Goal: Communication & Community: Ask a question

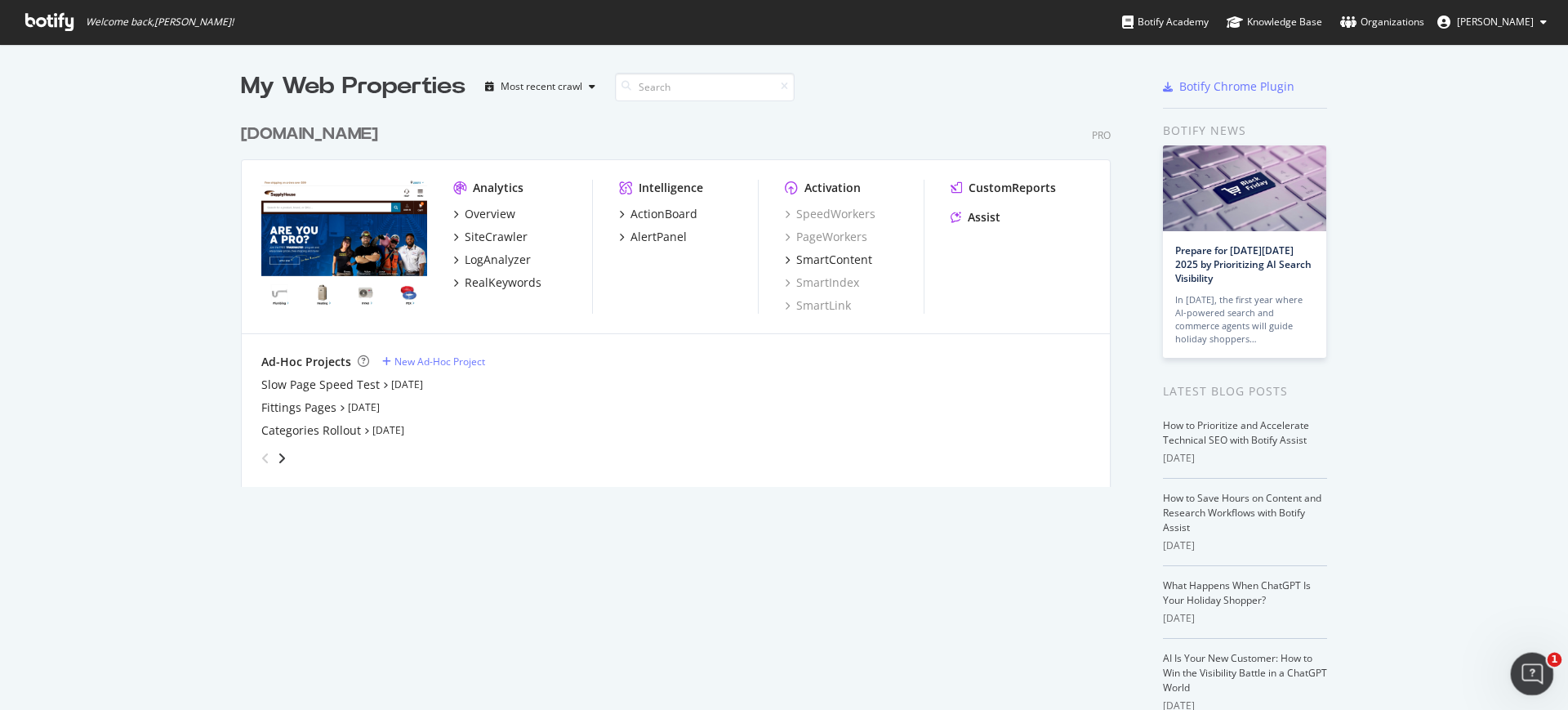
drag, startPoint x: 3012, startPoint y: 1325, endPoint x: 1523, endPoint y: 675, distance: 1624.7
click at [1522, 676] on icon "Open Intercom Messenger" at bounding box center [1531, 672] width 27 height 27
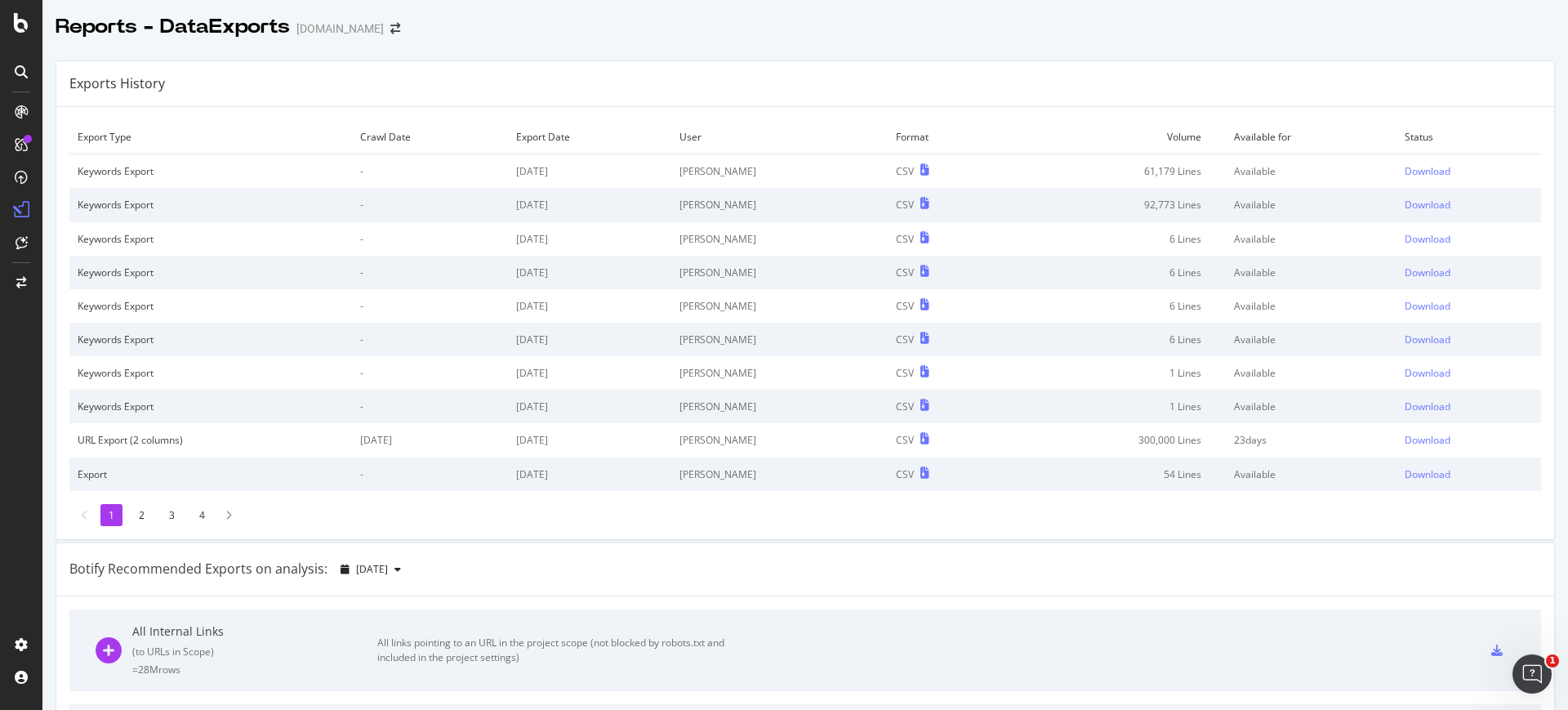
click at [1534, 668] on icon "Open Intercom Messenger" at bounding box center [1533, 674] width 27 height 27
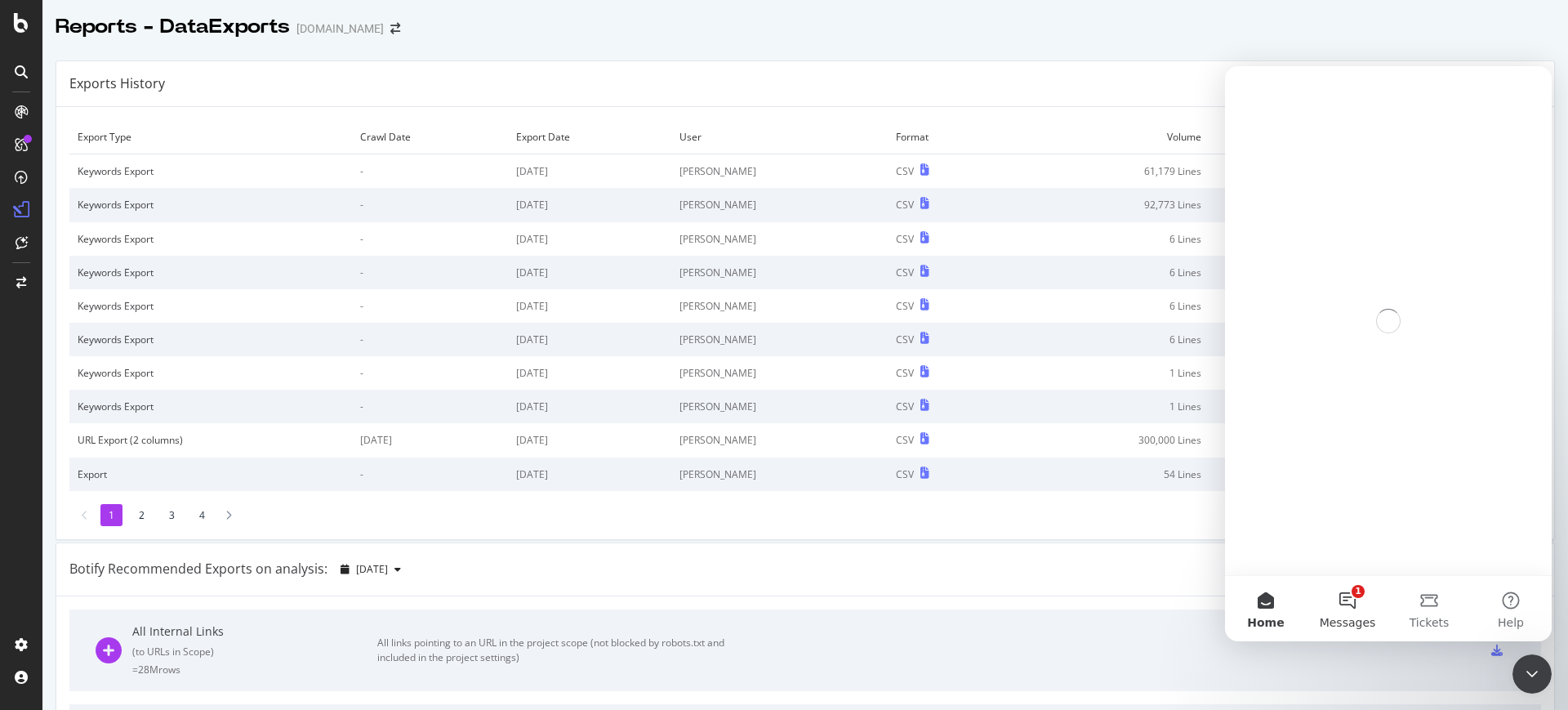
click at [1351, 604] on button "1 Messages" at bounding box center [1347, 608] width 81 height 65
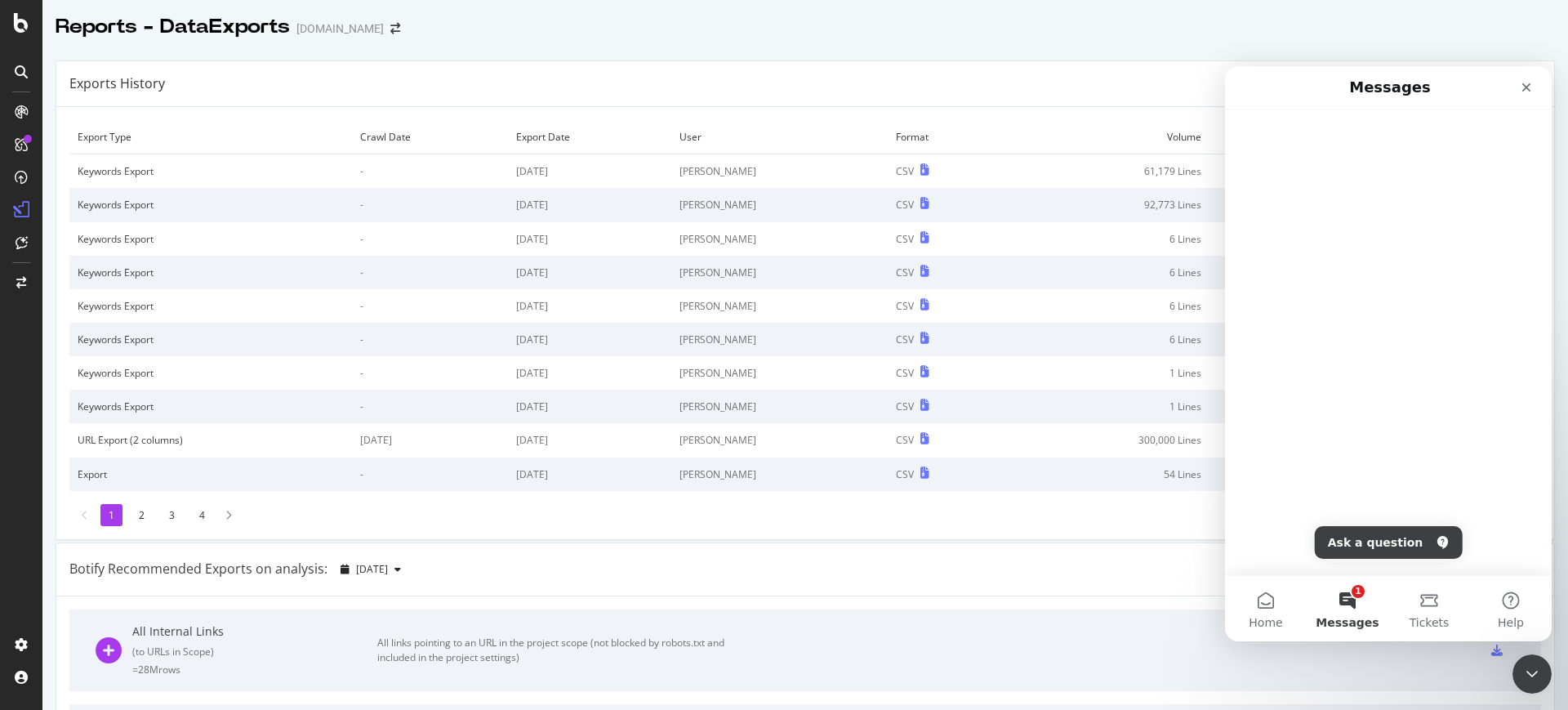
click at [1335, 617] on span "Messages" at bounding box center [1347, 622] width 63 height 11
click at [1414, 550] on button "Ask a question" at bounding box center [1389, 542] width 148 height 33
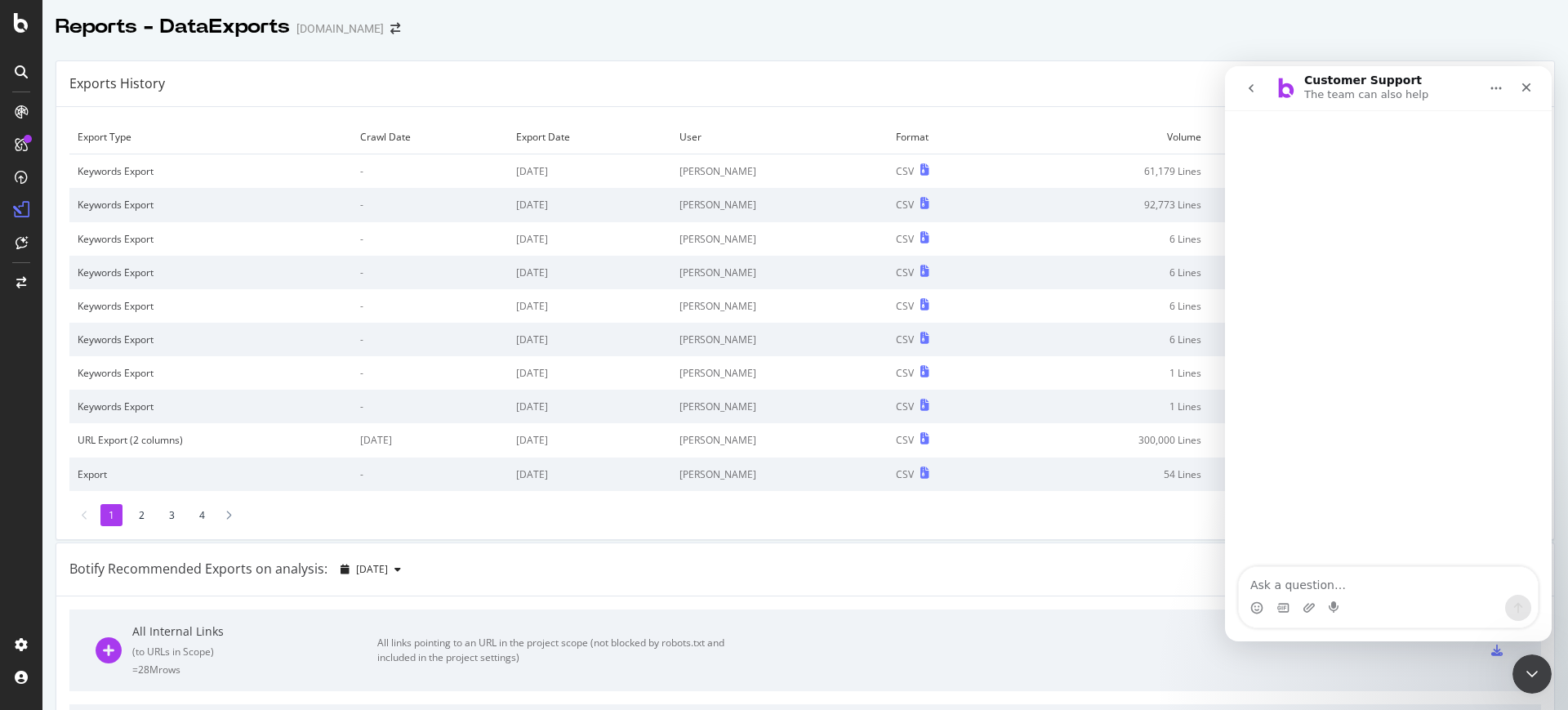
click at [1251, 81] on icon "go back" at bounding box center [1251, 87] width 13 height 13
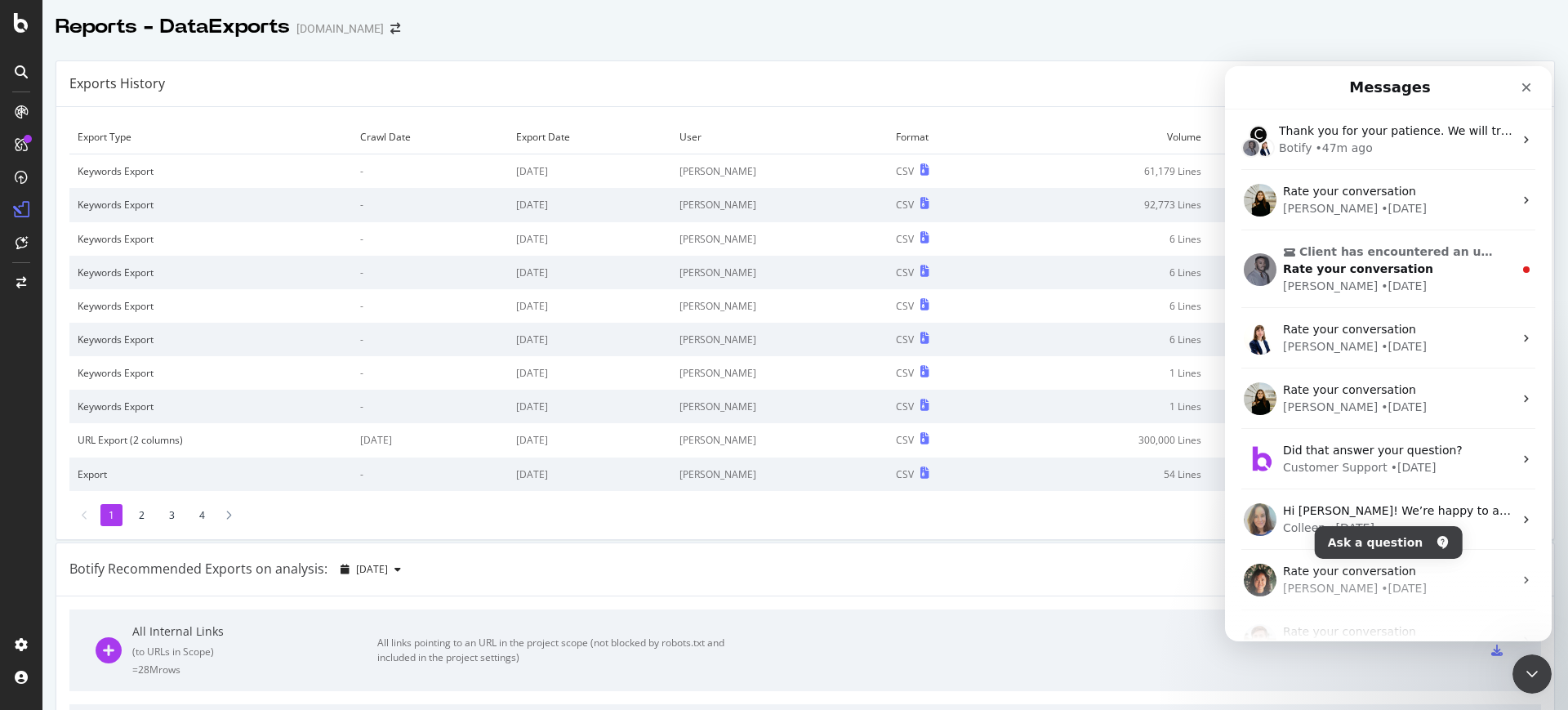
click at [1375, 585] on div "[PERSON_NAME] • [DATE]" at bounding box center [1397, 589] width 230 height 17
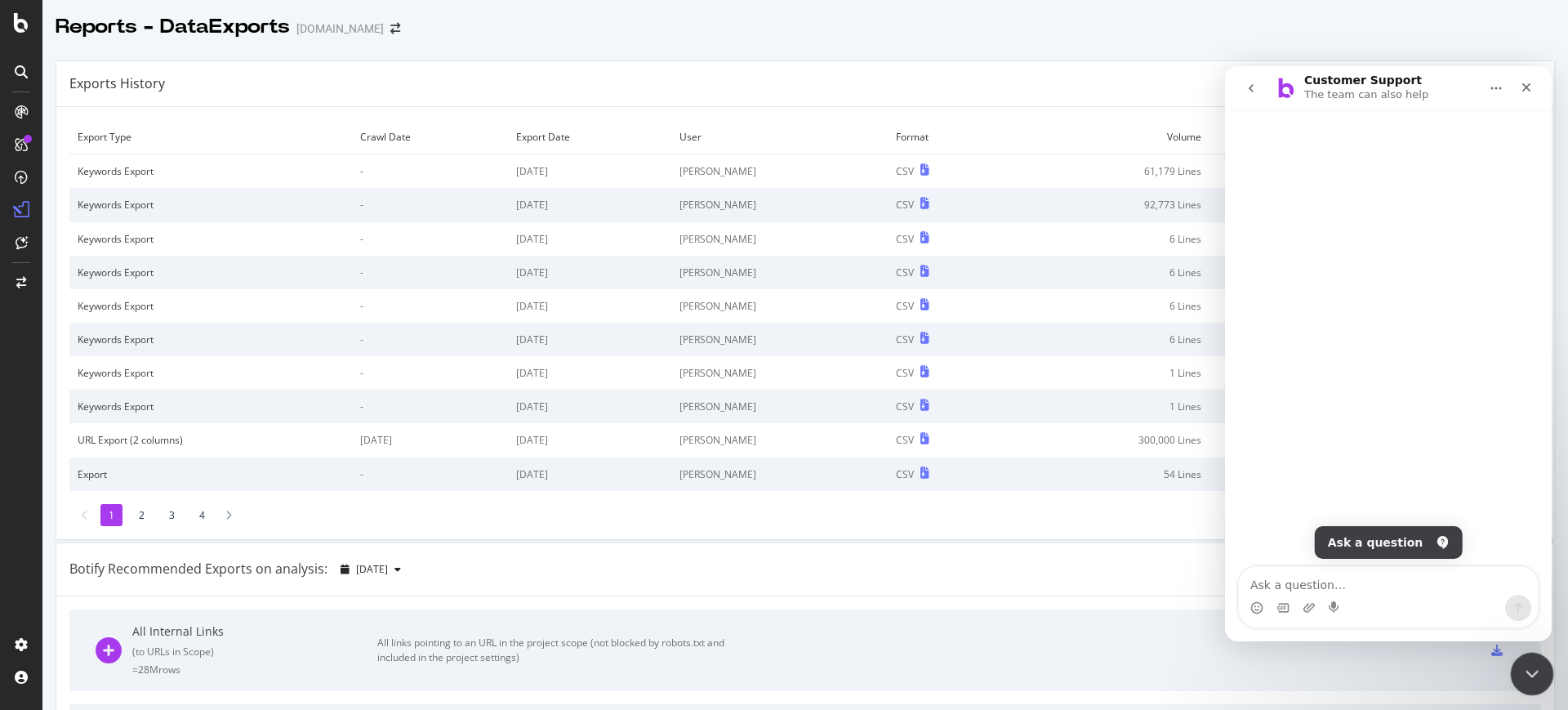
click at [1532, 655] on div "Close Intercom Messenger" at bounding box center [1530, 671] width 39 height 39
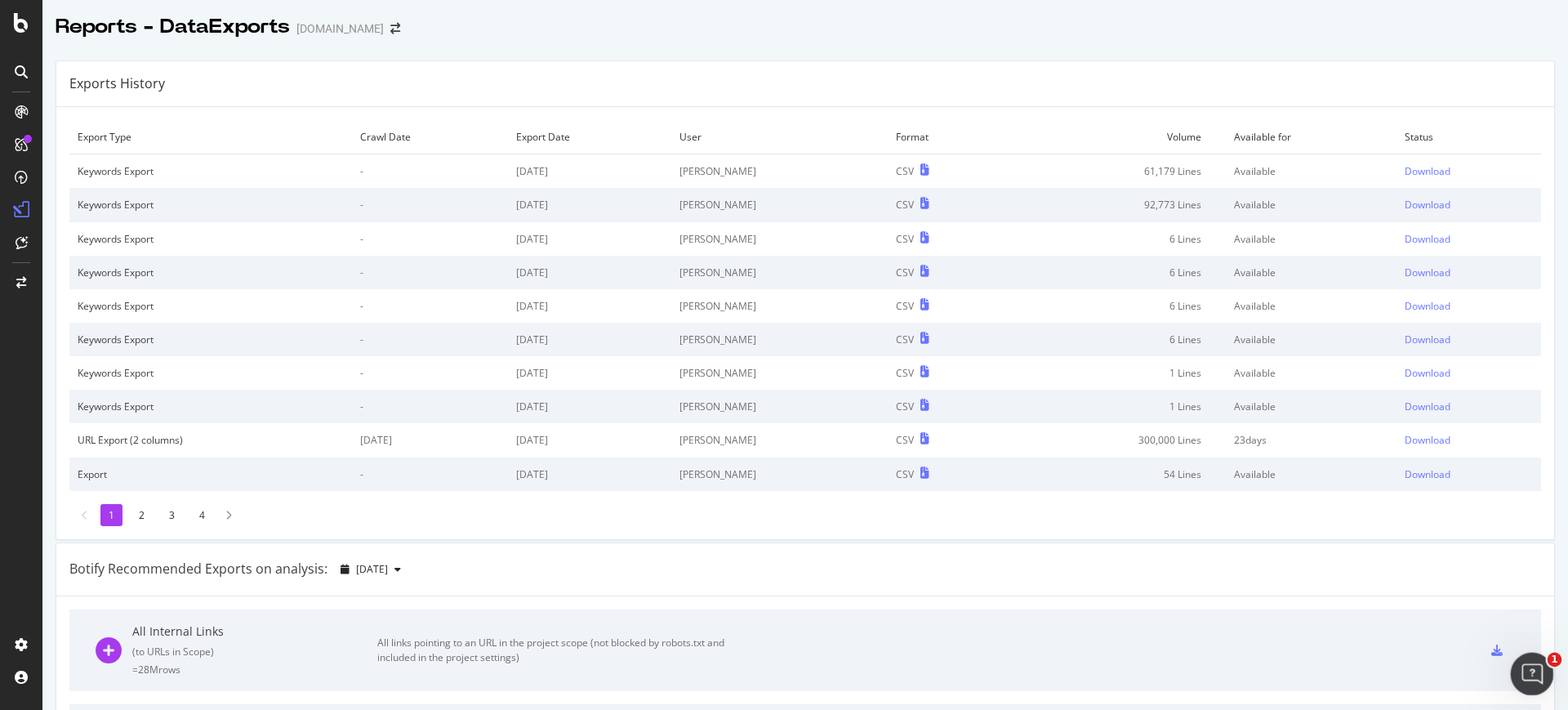
drag, startPoint x: 1539, startPoint y: 662, endPoint x: 3042, endPoint y: 1279, distance: 1624.7
click at [1540, 660] on div "Open Intercom Messenger" at bounding box center [1530, 672] width 54 height 54
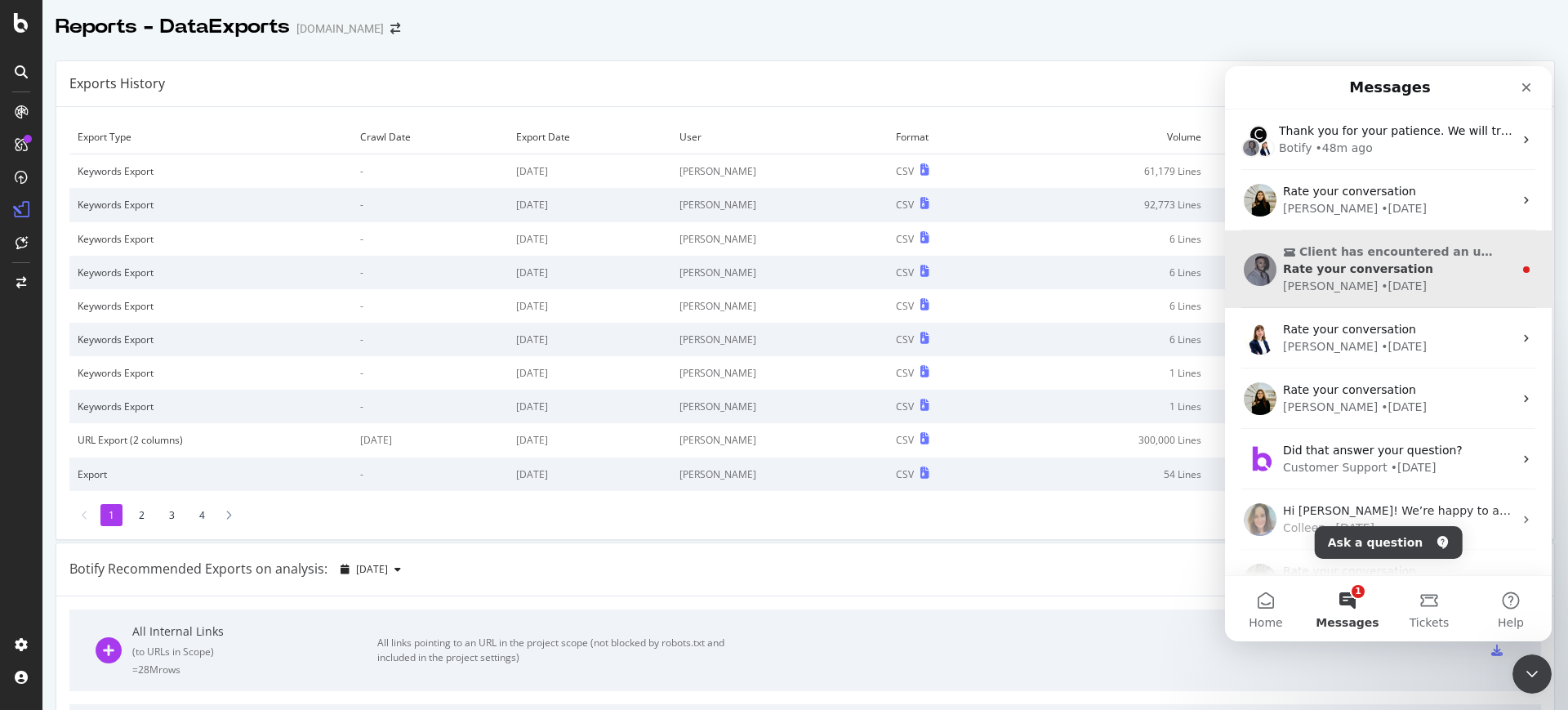
click at [1370, 260] on div "Rate your conversation" at bounding box center [1397, 269] width 230 height 17
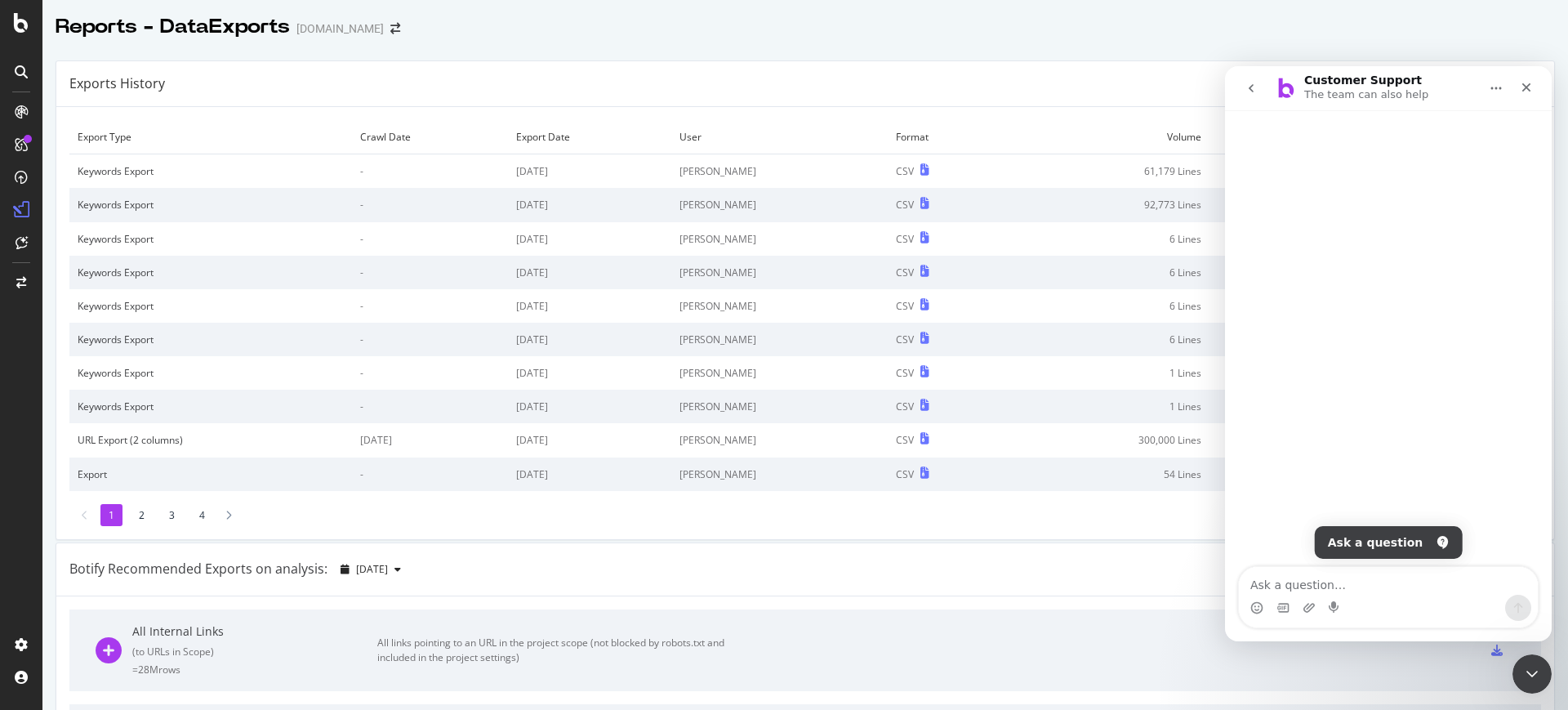
click at [1259, 90] on button "go back" at bounding box center [1252, 88] width 31 height 31
click at [1256, 90] on icon "go back" at bounding box center [1251, 87] width 13 height 13
click at [1252, 82] on icon "go back" at bounding box center [1251, 87] width 13 height 13
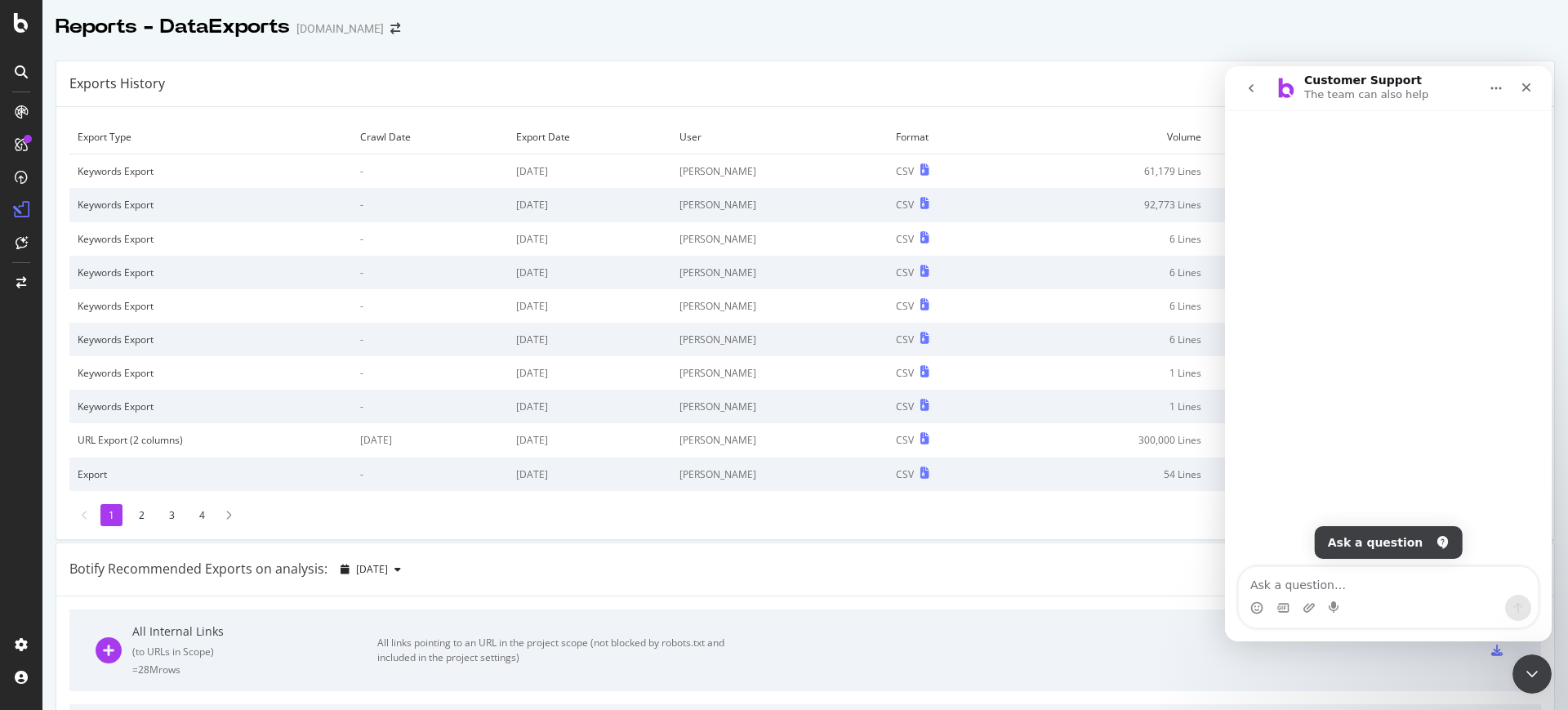
click at [1252, 82] on icon "go back" at bounding box center [1251, 87] width 13 height 13
click at [1525, 84] on icon "Close" at bounding box center [1526, 87] width 13 height 13
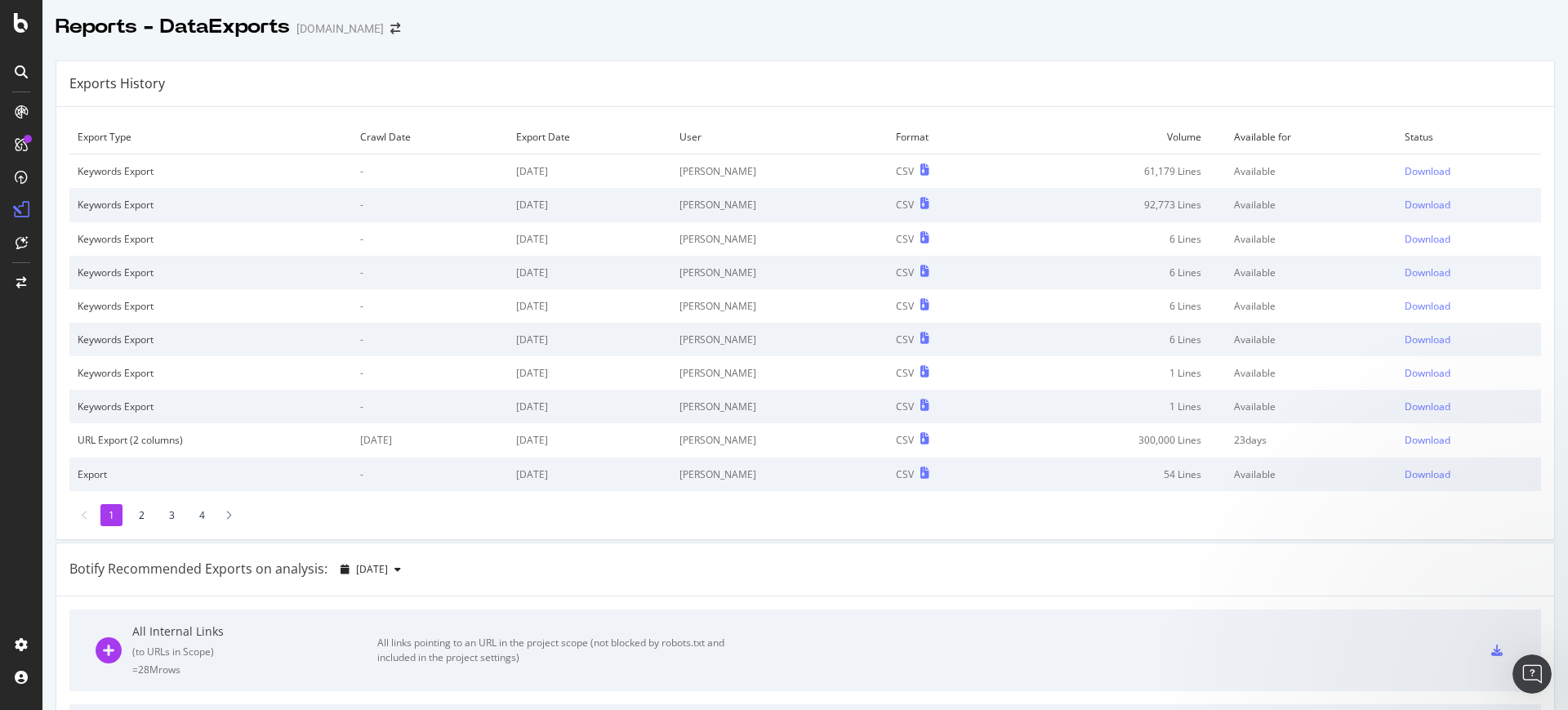
click at [1523, 659] on div "Open Intercom Messenger" at bounding box center [1532, 674] width 54 height 54
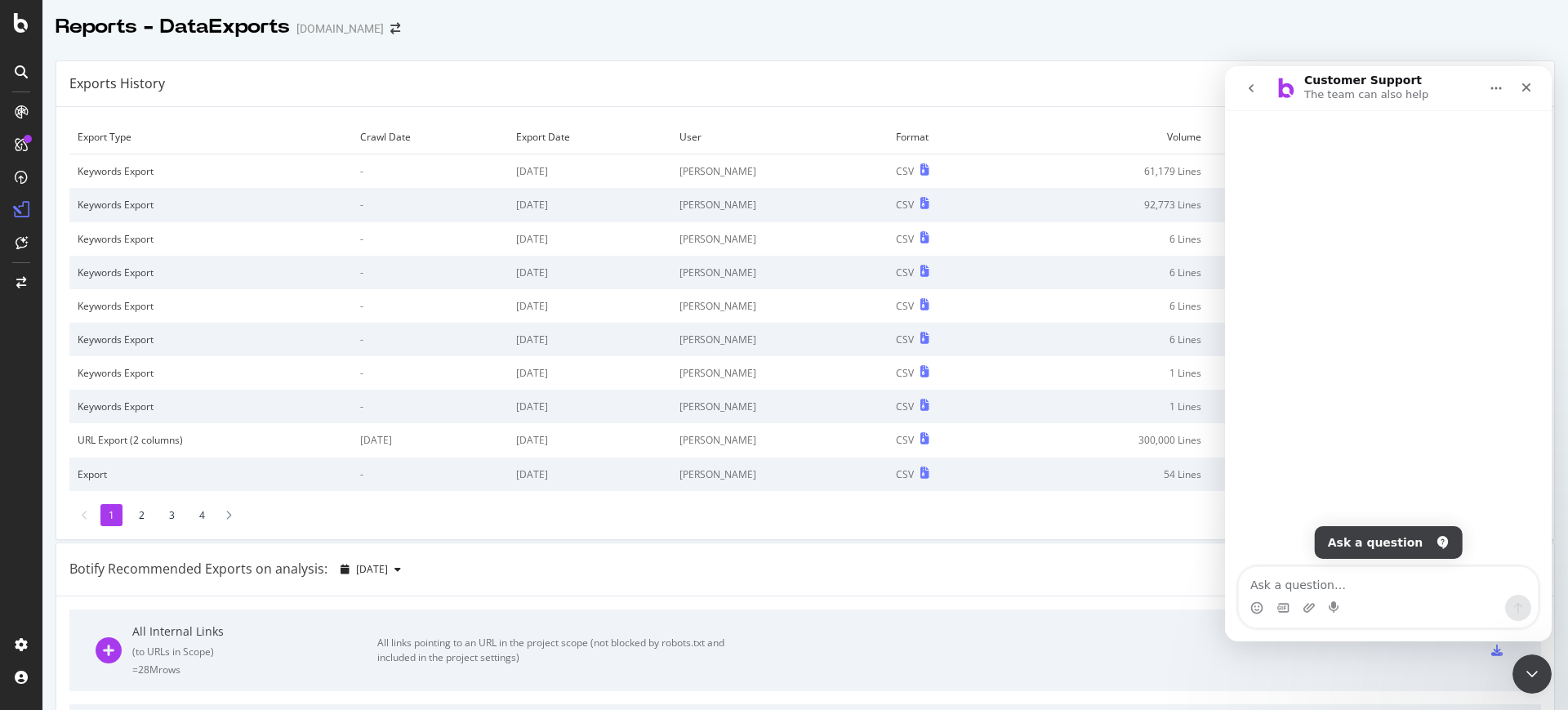
click at [1254, 96] on button "go back" at bounding box center [1252, 88] width 31 height 31
click at [1340, 587] on textarea "Ask a question…" at bounding box center [1388, 580] width 299 height 28
type textarea "Ok"
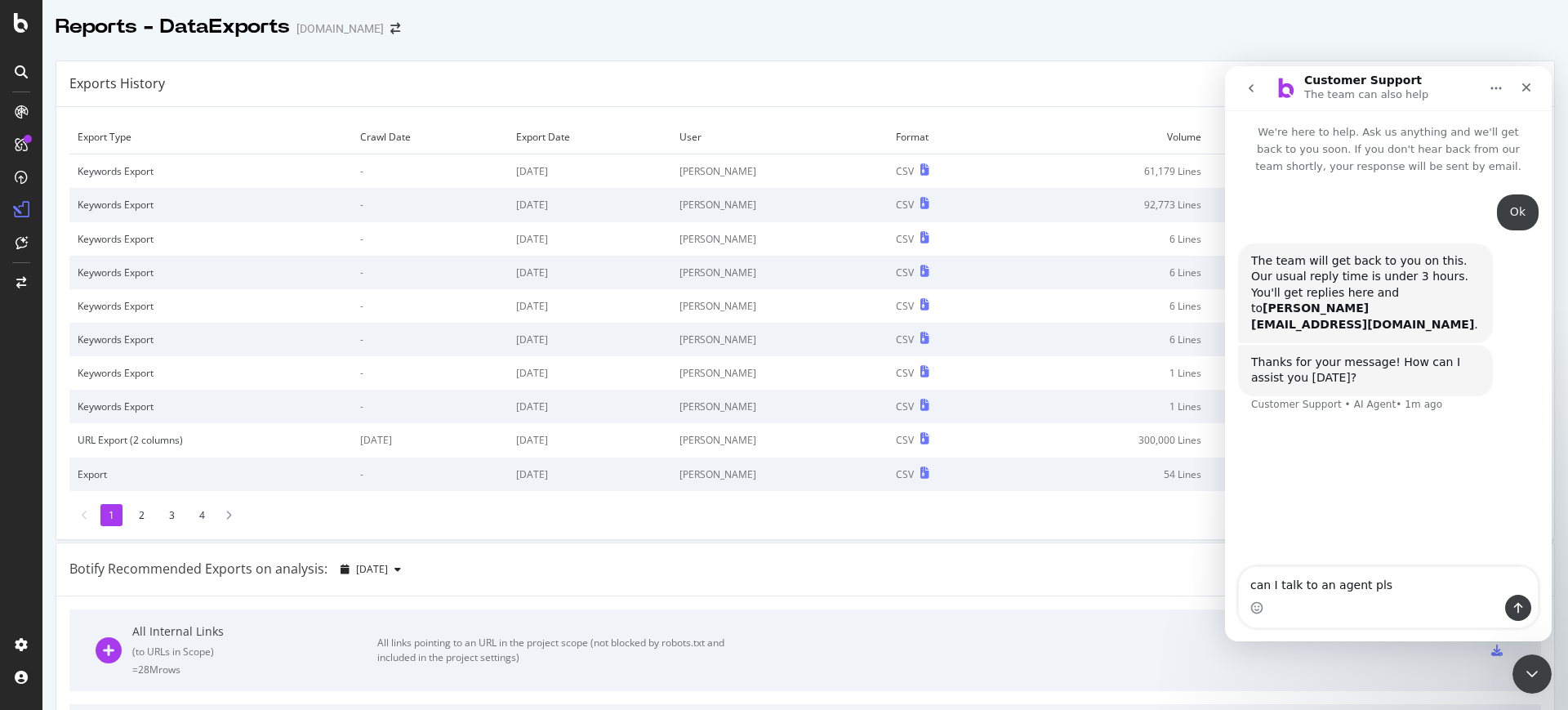
type textarea "can I talk to an agent pls?"
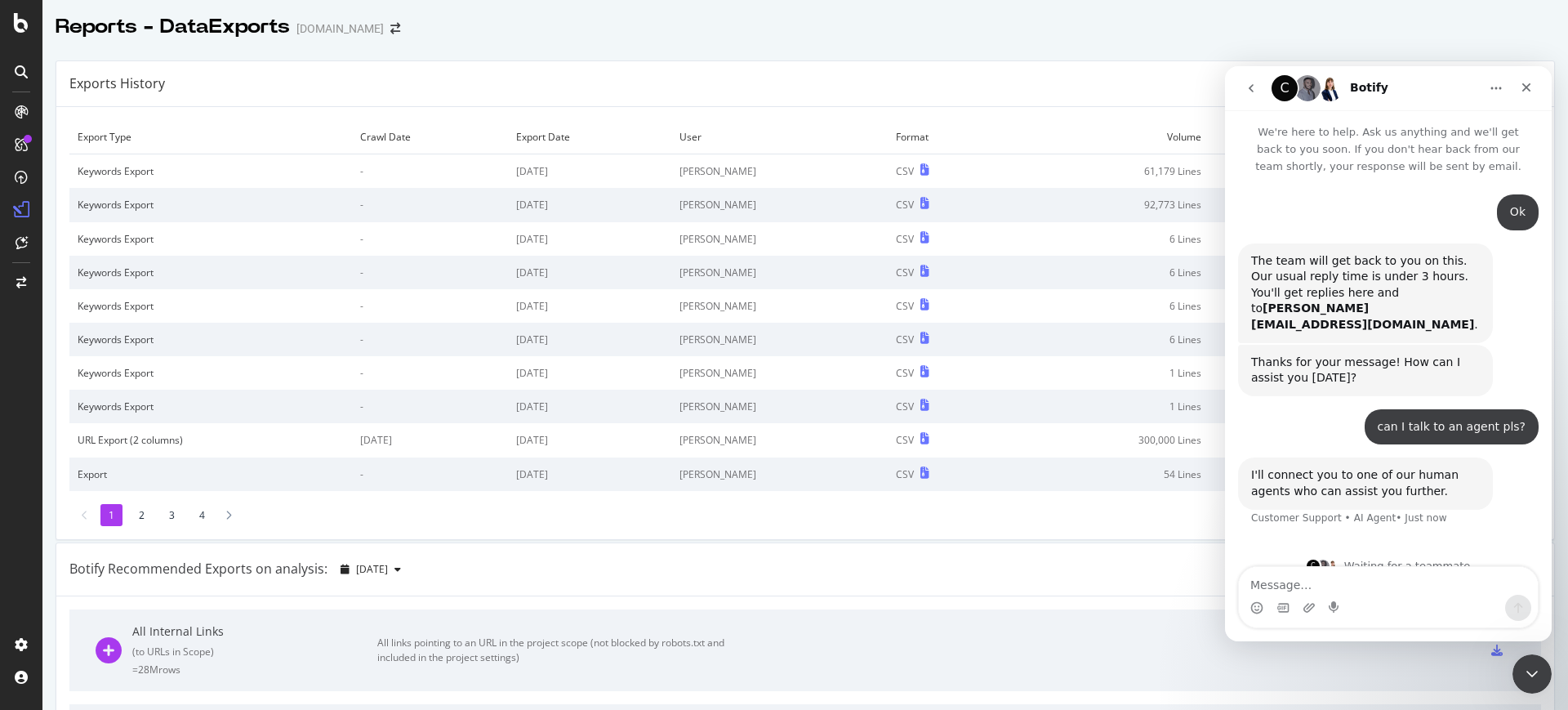
scroll to position [7, 0]
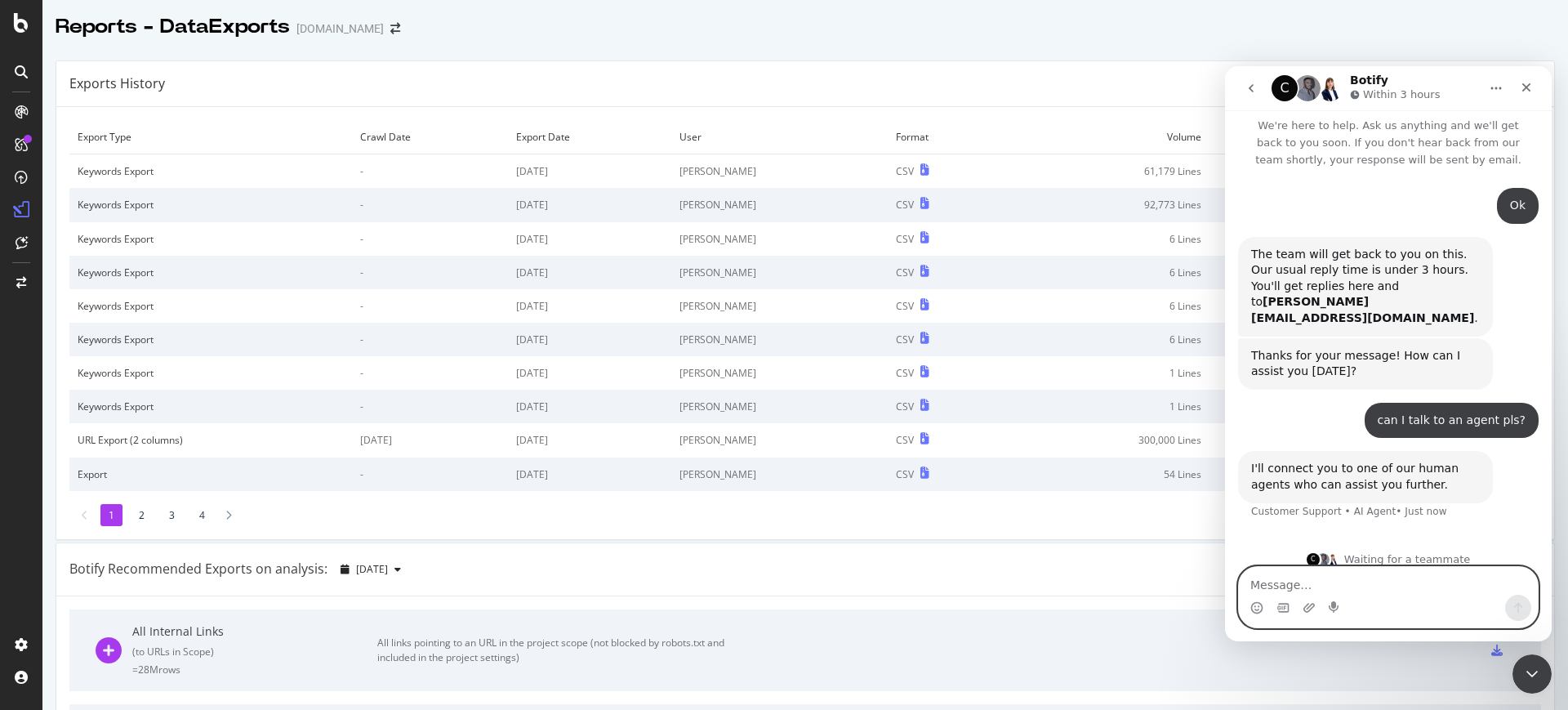
click at [1292, 584] on textarea "Message…" at bounding box center [1388, 580] width 299 height 28
type textarea "thanks"
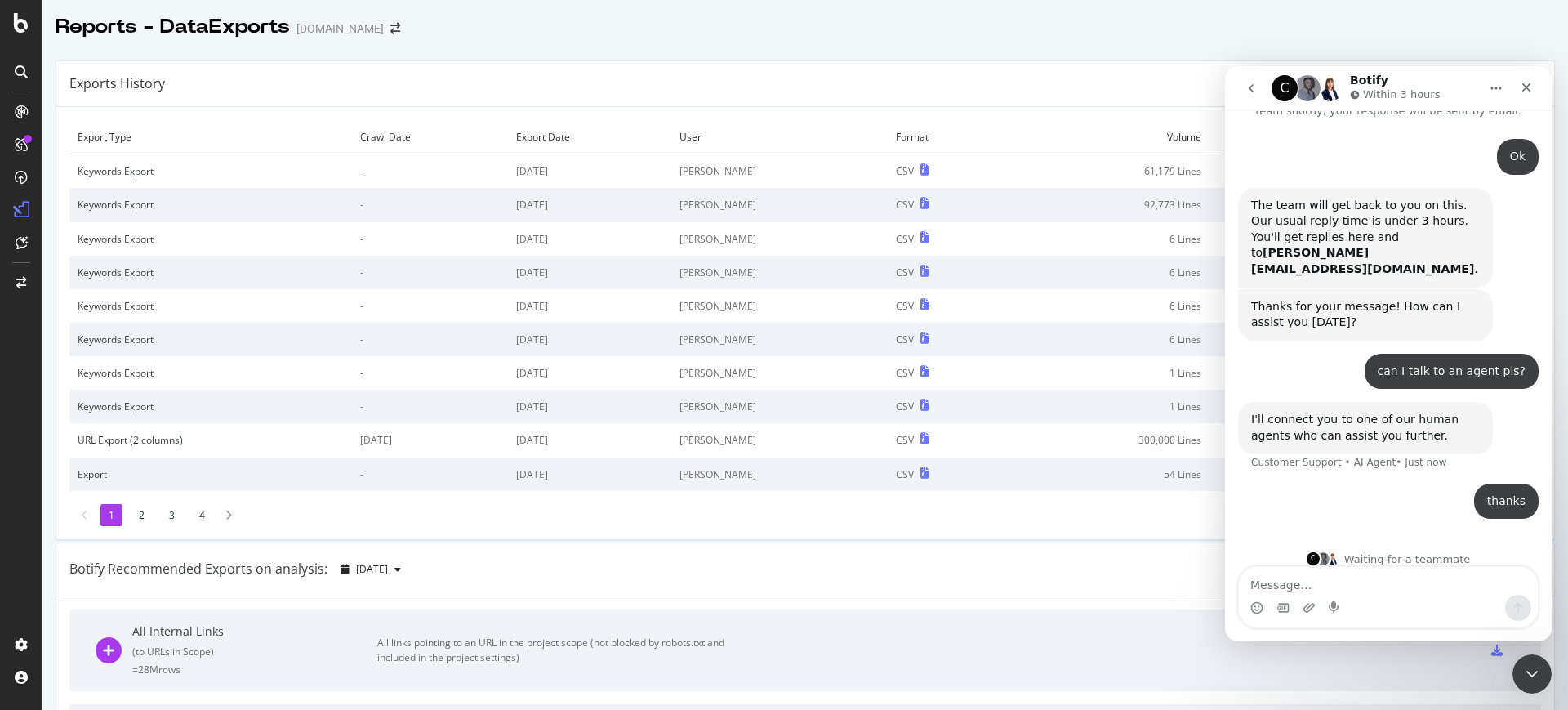
click at [1257, 93] on icon "go back" at bounding box center [1251, 87] width 13 height 13
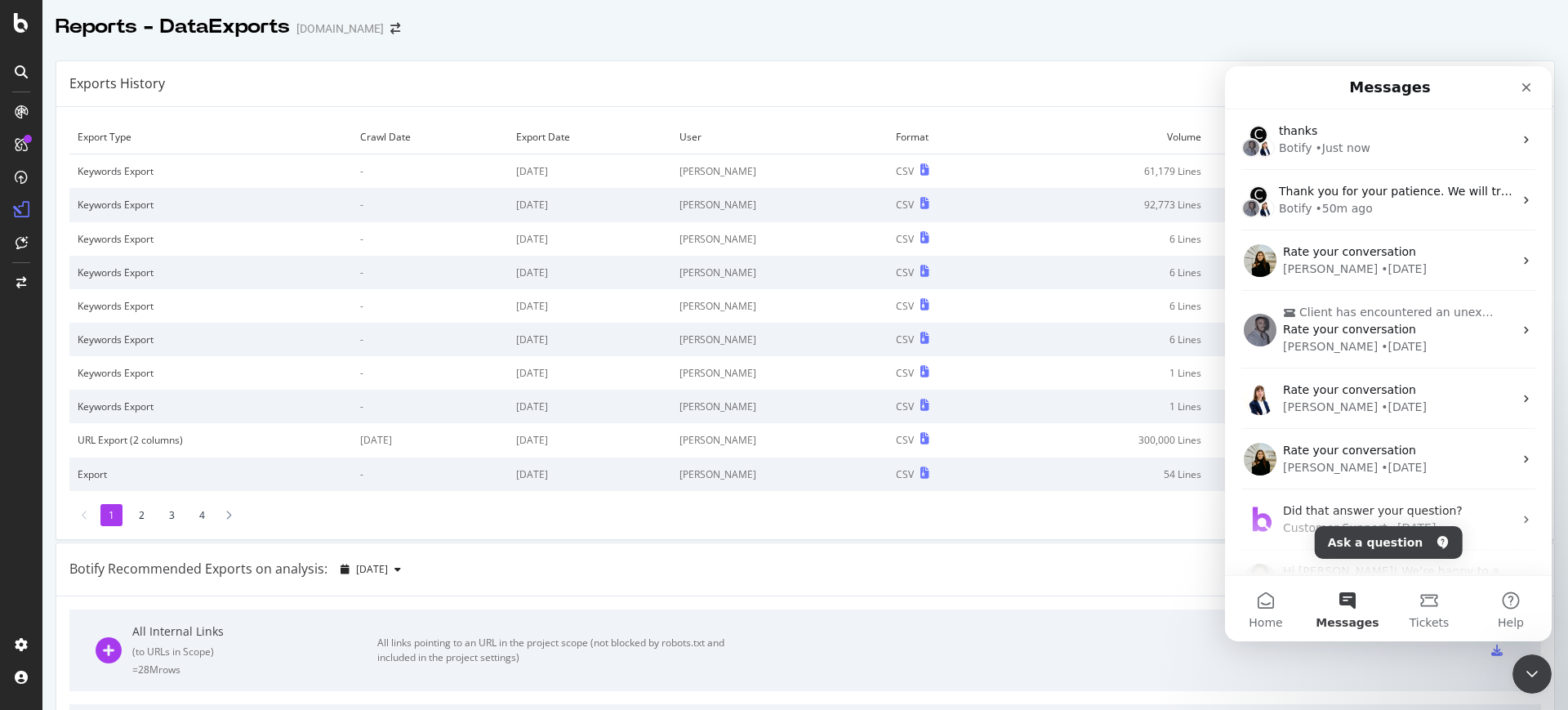
scroll to position [0, 0]
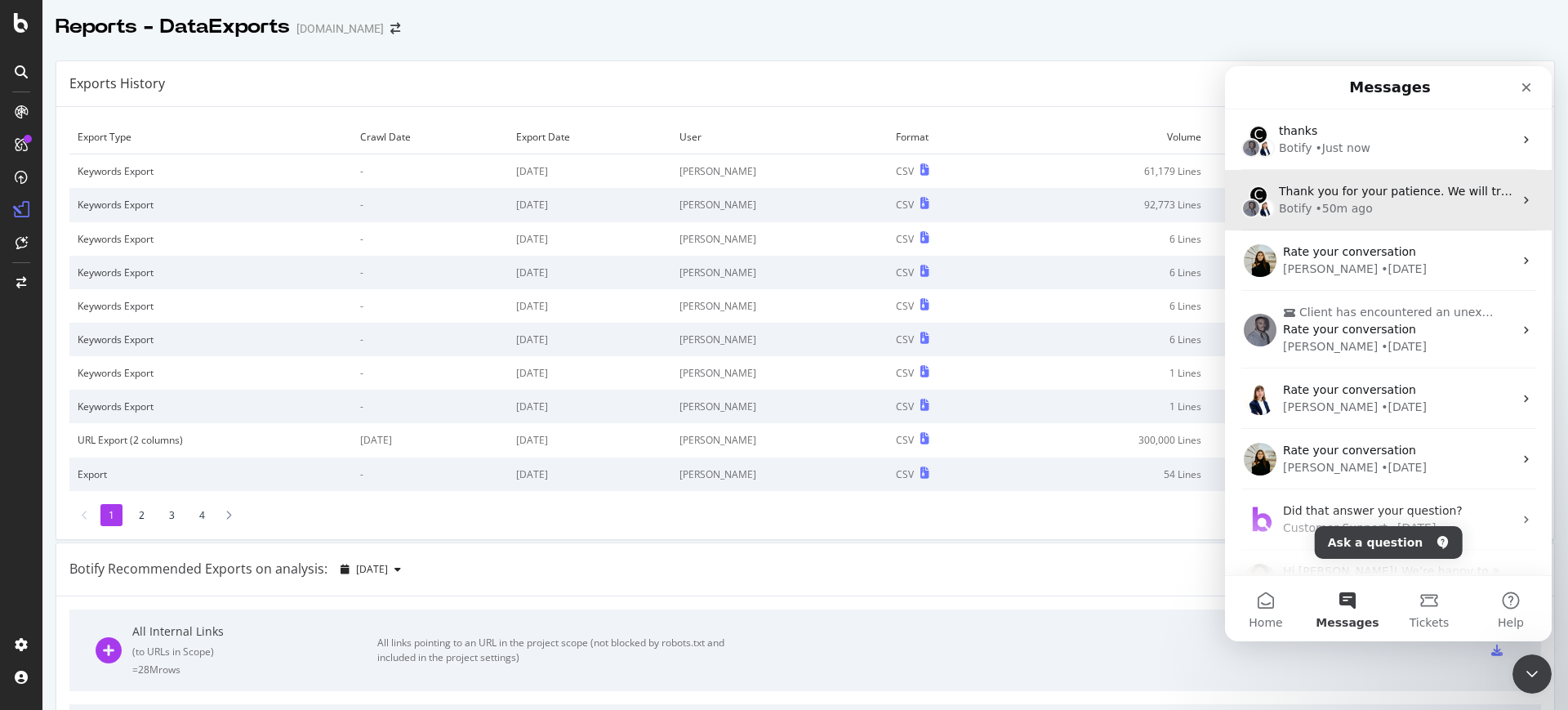
click at [1401, 208] on div "Botify • 50m ago" at bounding box center [1397, 209] width 234 height 17
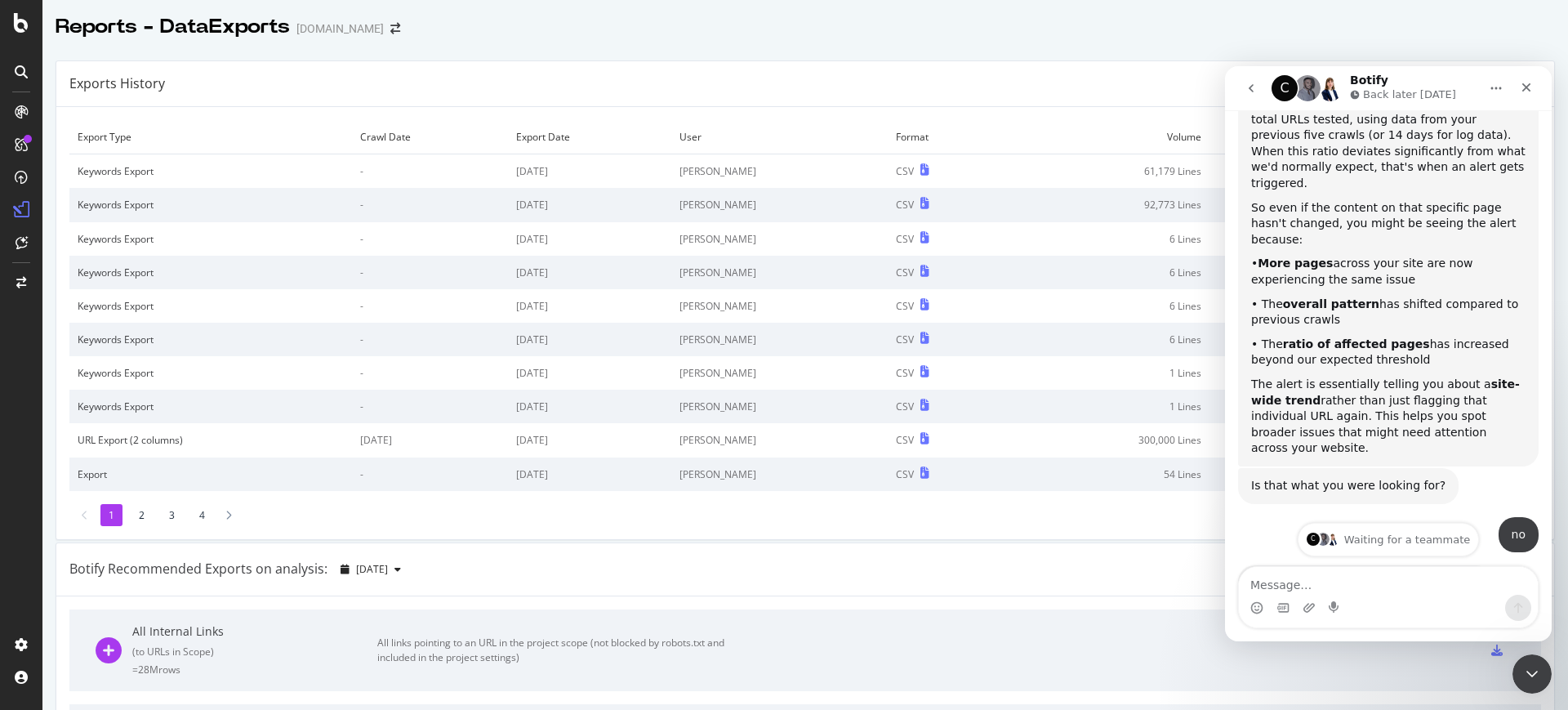
scroll to position [1516, 0]
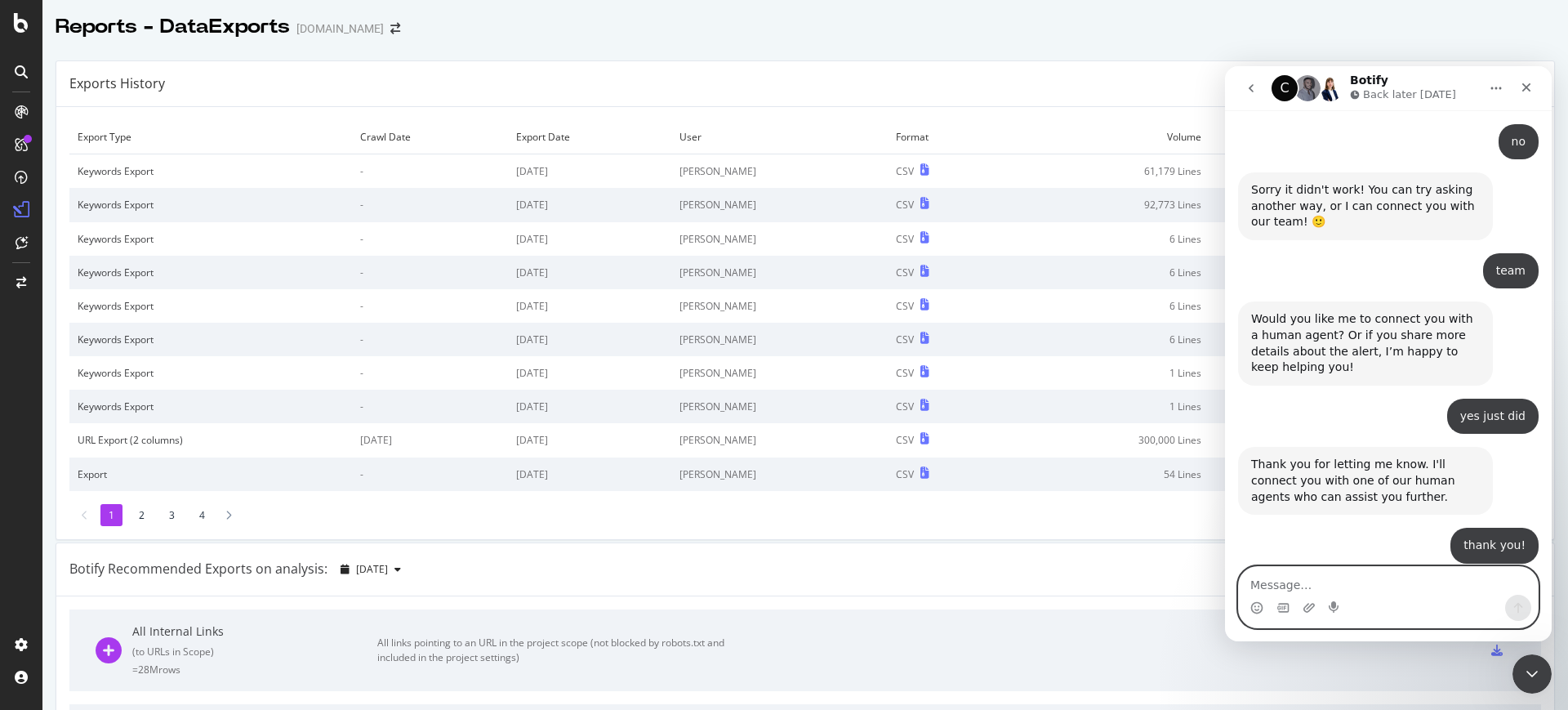
click at [1347, 589] on textarea "Message…" at bounding box center [1388, 580] width 299 height 28
type textarea "thanks"
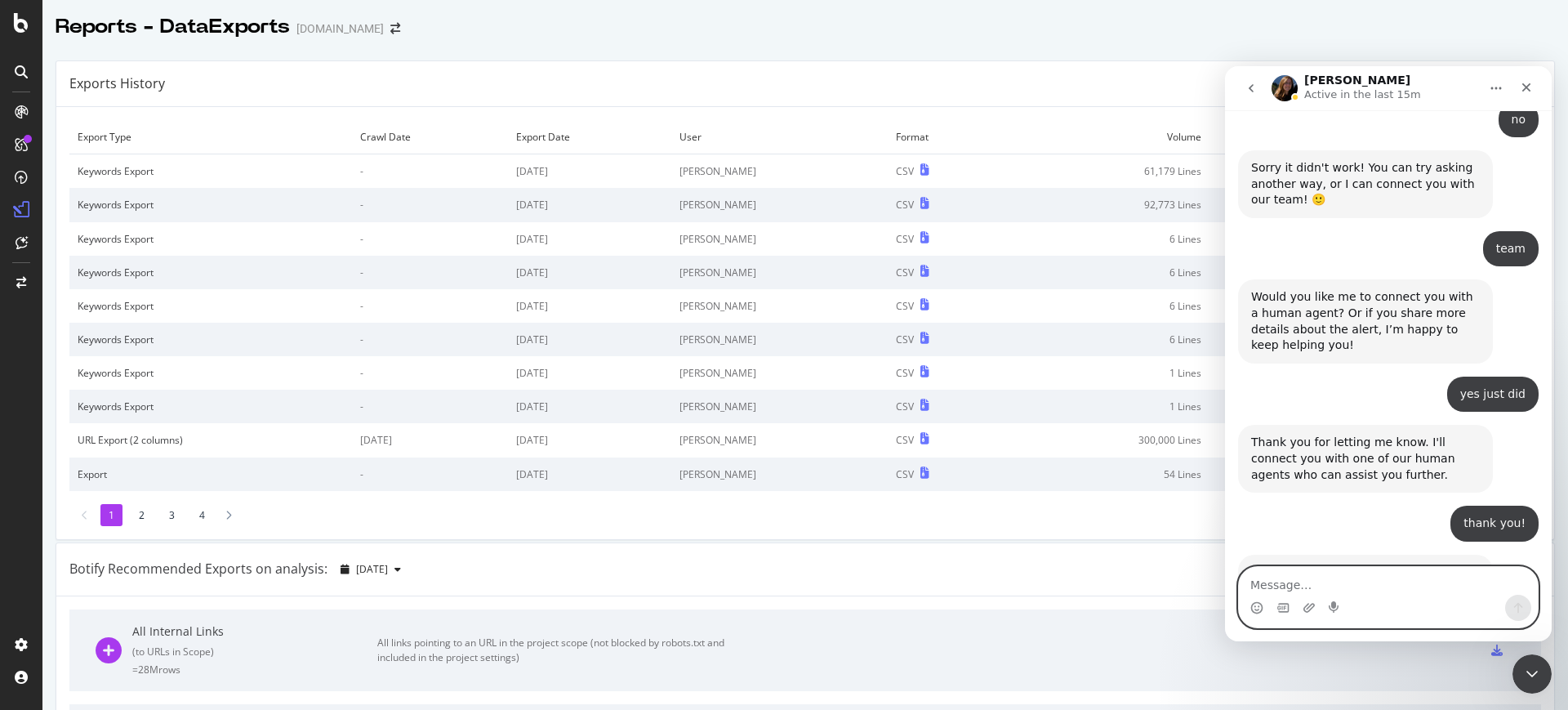
scroll to position [1722, 0]
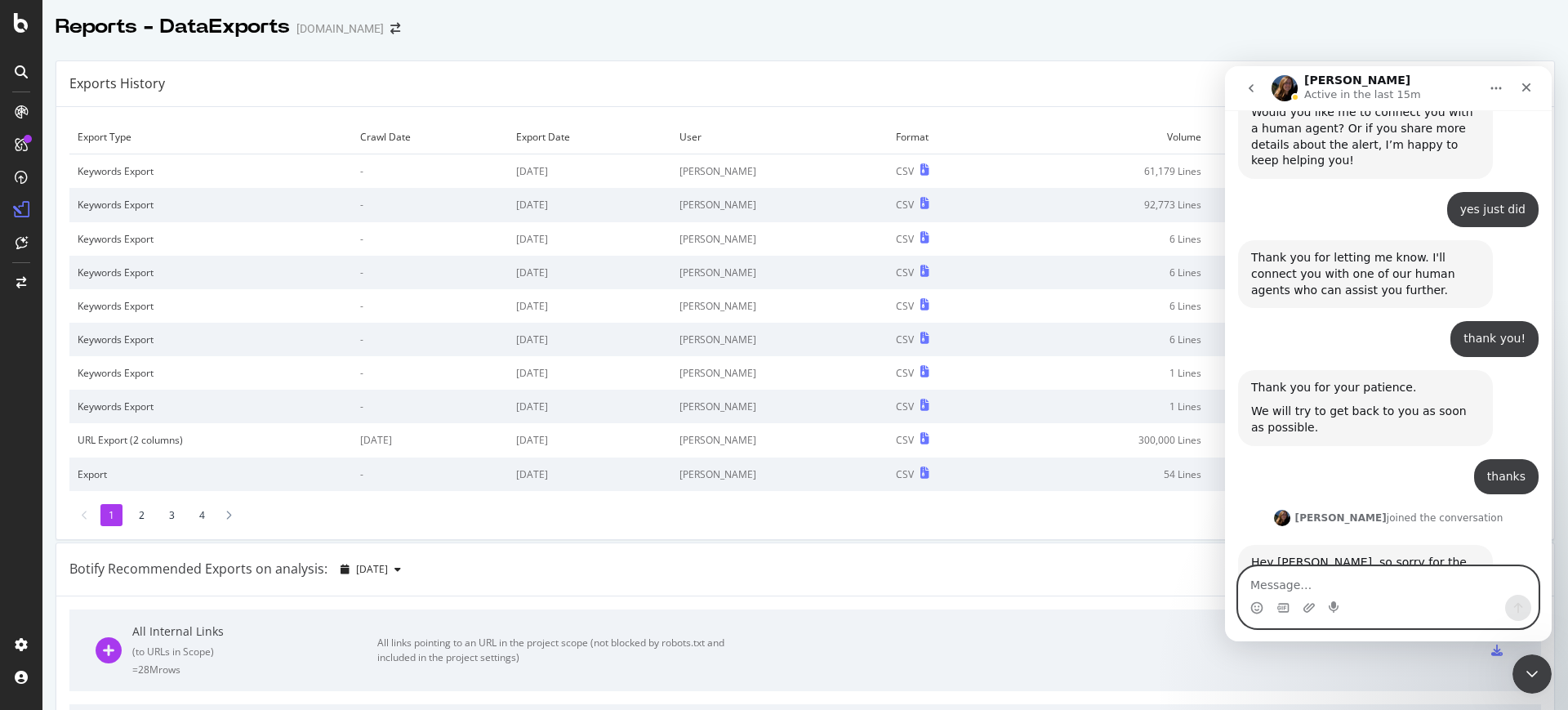
click at [1346, 580] on textarea "Message…" at bounding box center [1388, 580] width 299 height 28
click at [1338, 590] on textarea "Message…" at bounding box center [1388, 580] width 299 height 28
type textarea "Hi Laura !"
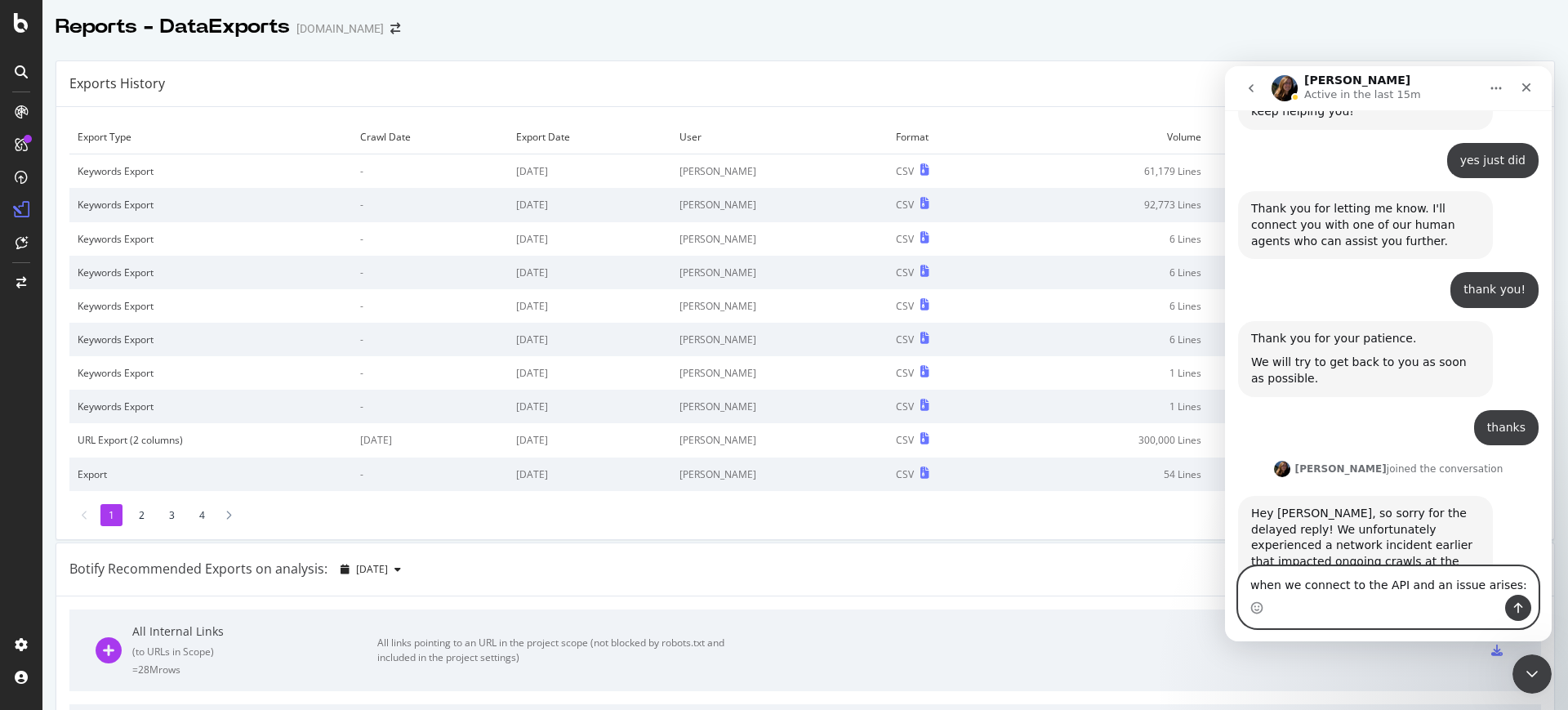
paste textarea "its better for us to terminate the connection with them if there's a vulnerabil…"
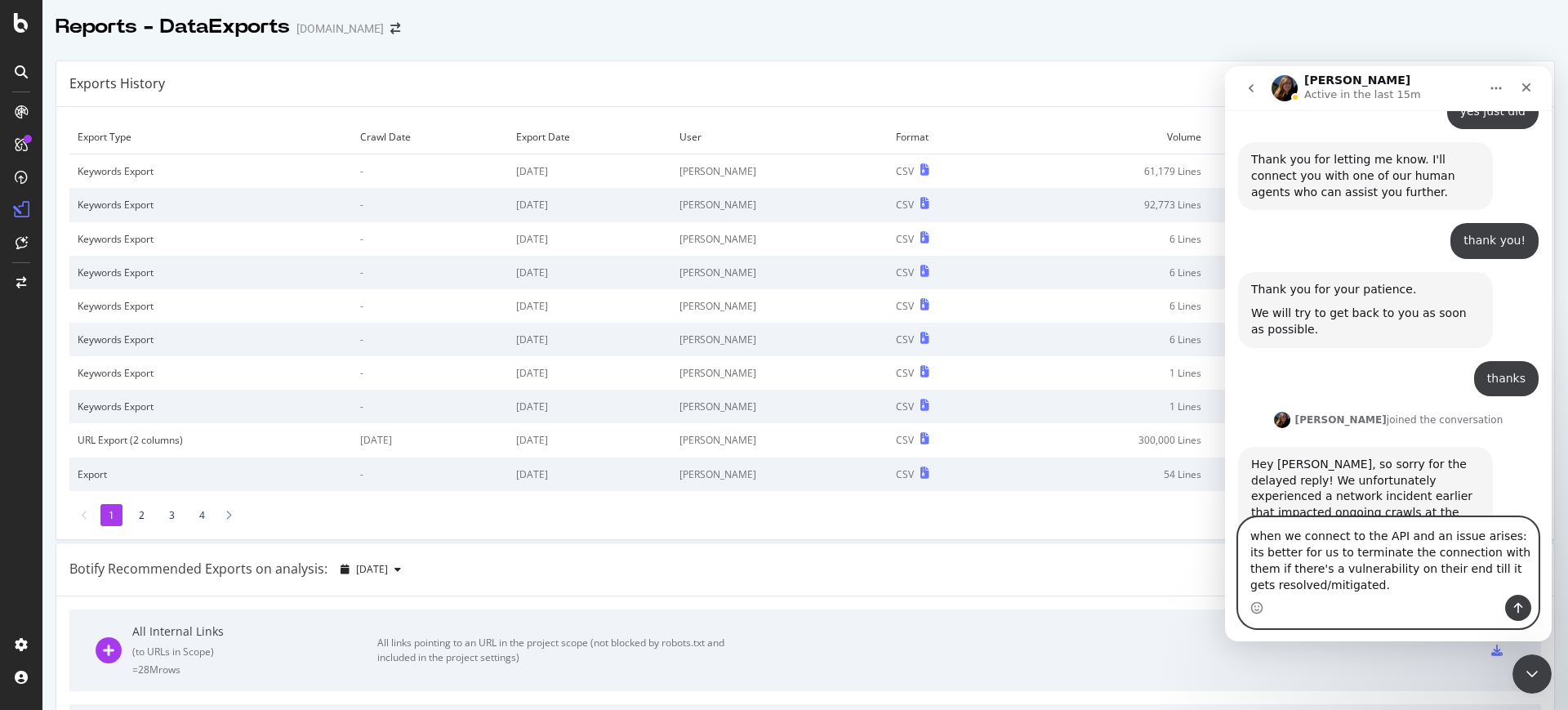
click at [1375, 594] on textarea "when we connect to the API and an issue arises: its better for us to terminate …" at bounding box center [1388, 556] width 299 height 76
type textarea "when we connect to the API and an issue arises: its better for us to terminate …"
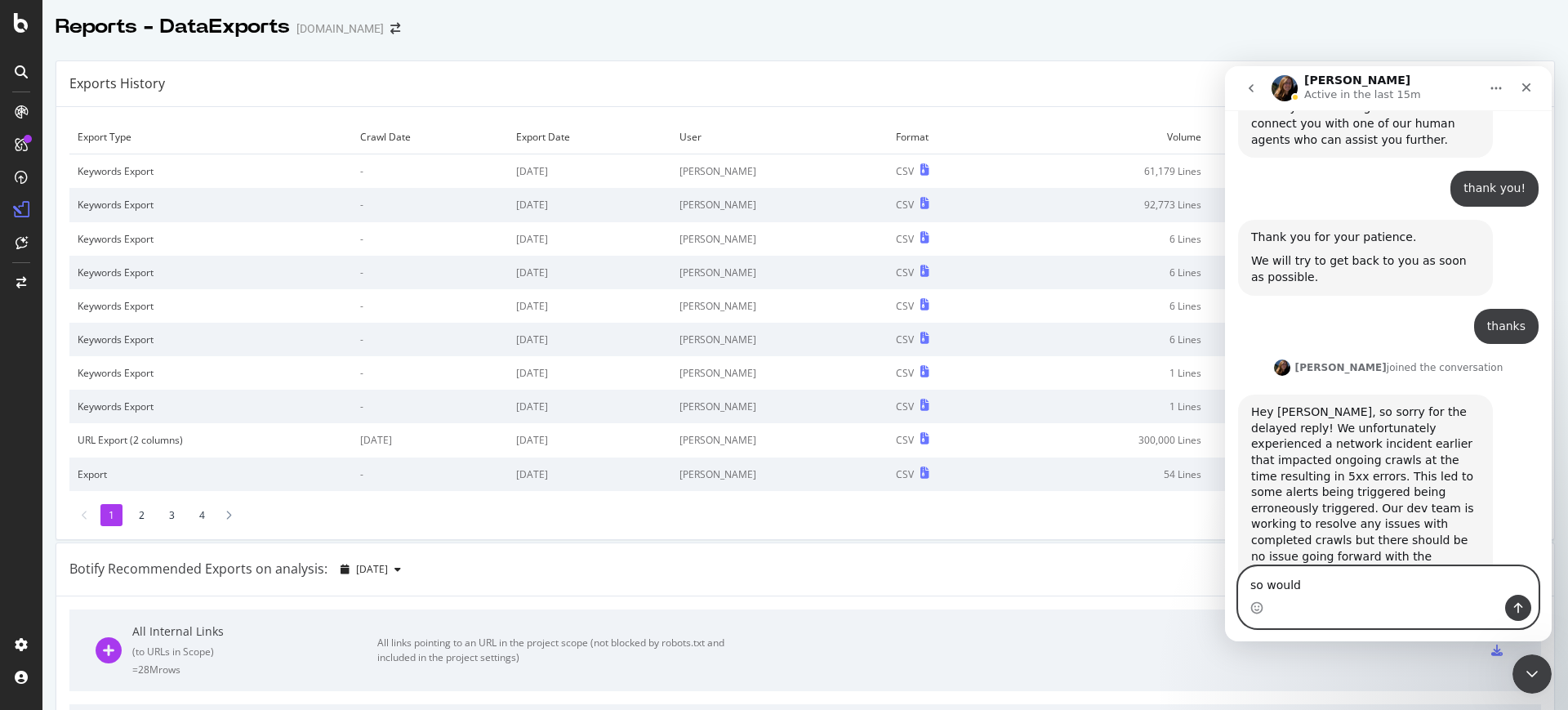
type textarea "so would"
click at [1349, 580] on textarea "so would" at bounding box center [1388, 580] width 299 height 28
click at [1391, 581] on textarea "so would" at bounding box center [1388, 580] width 299 height 28
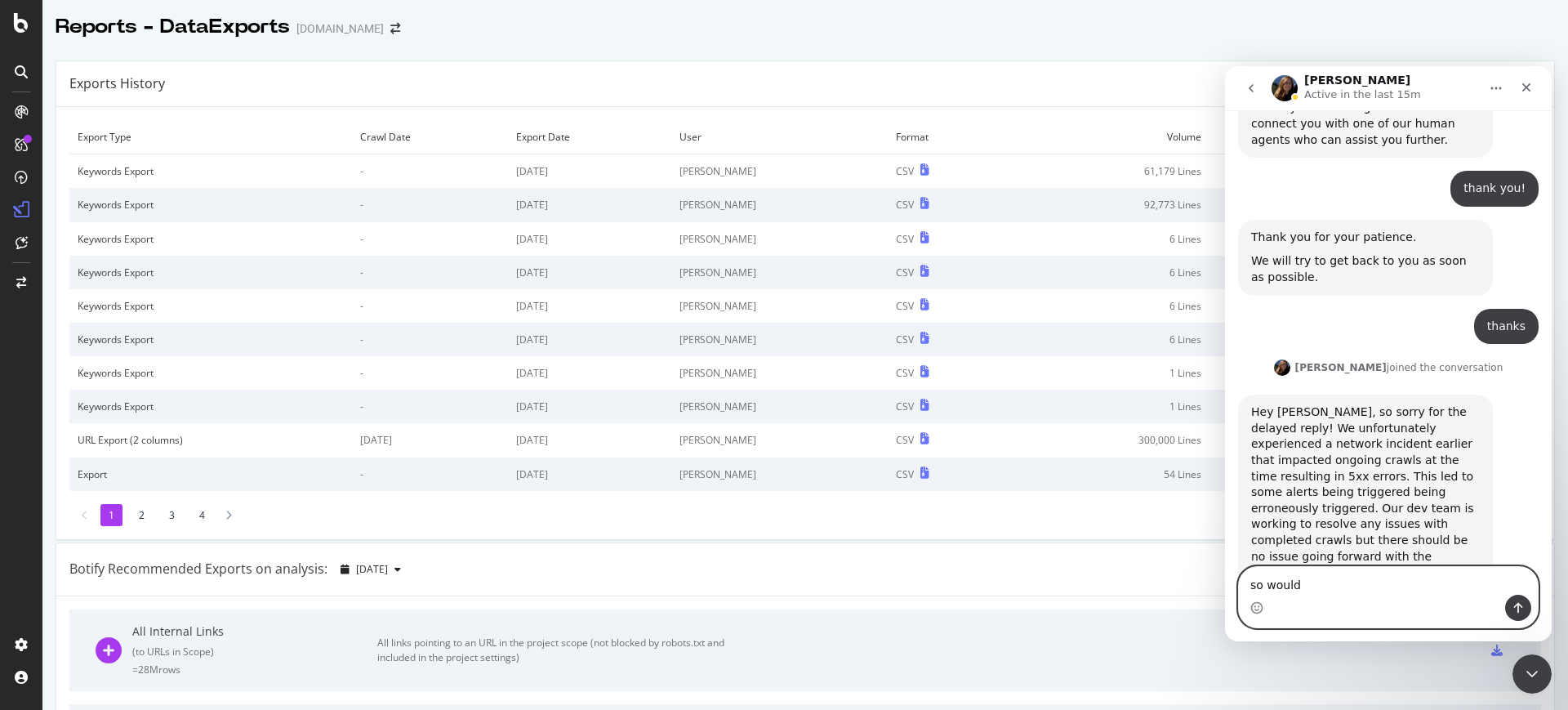
click at [1391, 581] on textarea "so would" at bounding box center [1388, 580] width 299 height 28
click at [1395, 589] on textarea "Message…" at bounding box center [1388, 580] width 299 height 28
drag, startPoint x: 1425, startPoint y: 539, endPoint x: 1263, endPoint y: 454, distance: 182.9
click at [1297, 683] on div "when we connect to the API and an issue arises: its better for us to terminate …" at bounding box center [1412, 723] width 229 height 80
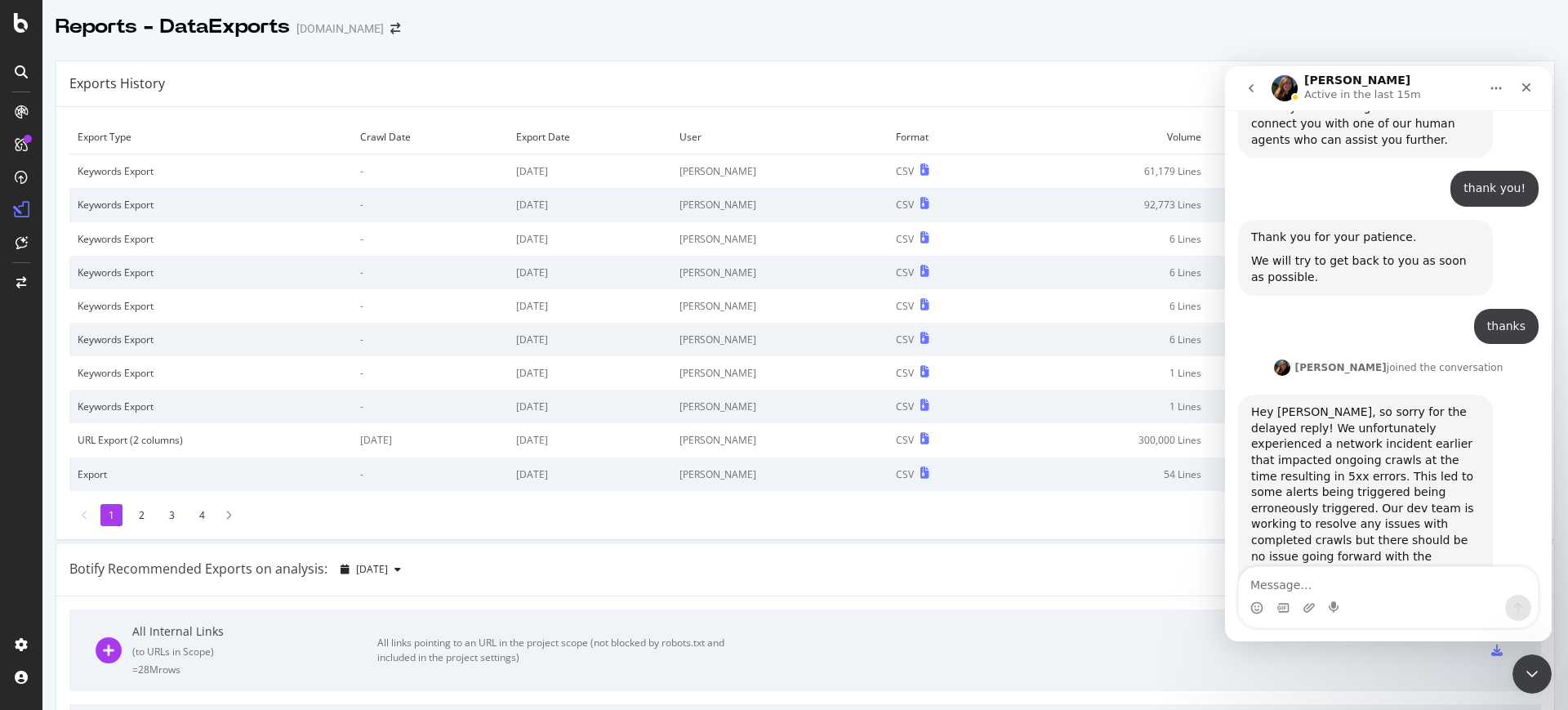
click at [1297, 683] on div "when we connect to the API and an issue arises: its better for us to terminate …" at bounding box center [1412, 723] width 229 height 80
copy div "when we connect to the API and an issue arises: its better for us to terminate …"
click at [1256, 91] on icon "go back" at bounding box center [1251, 87] width 13 height 13
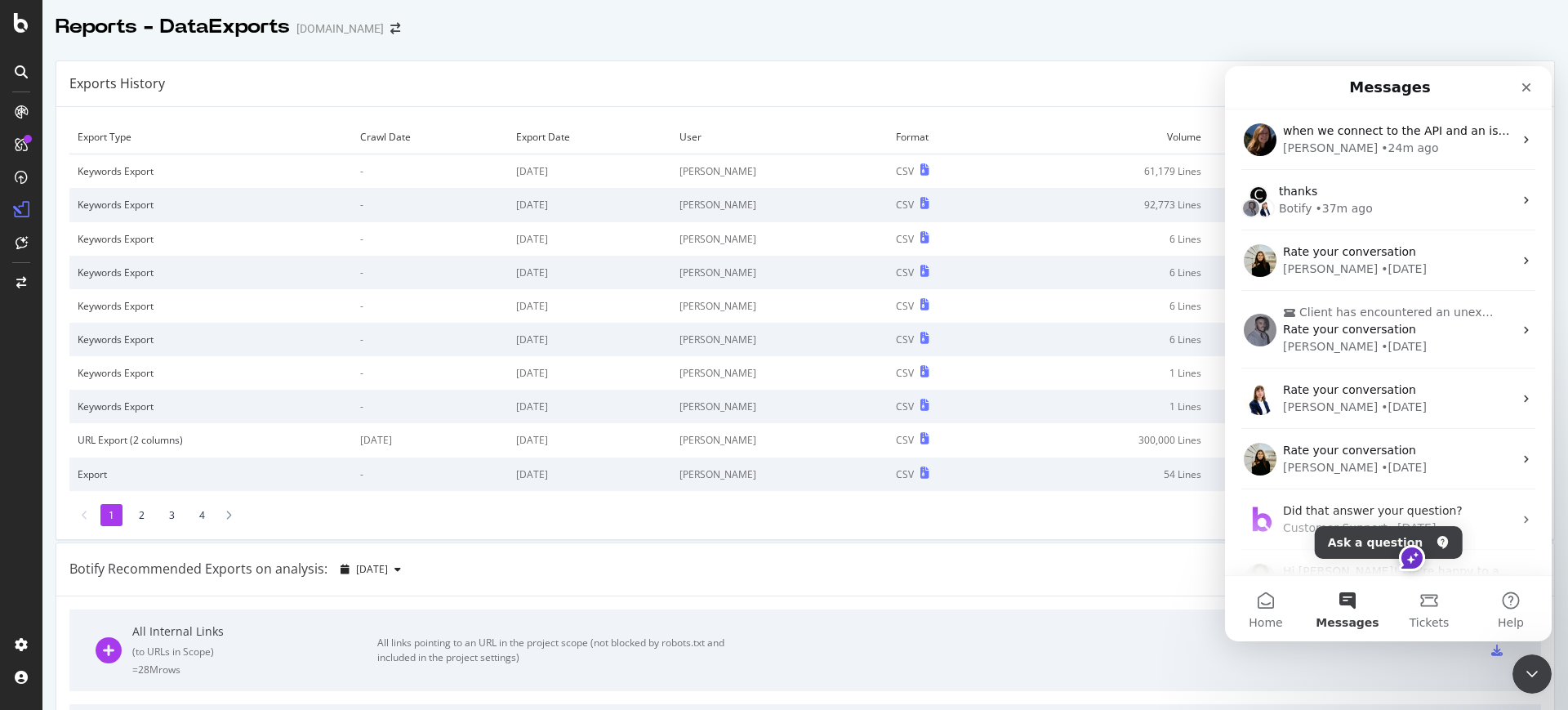
scroll to position [0, 0]
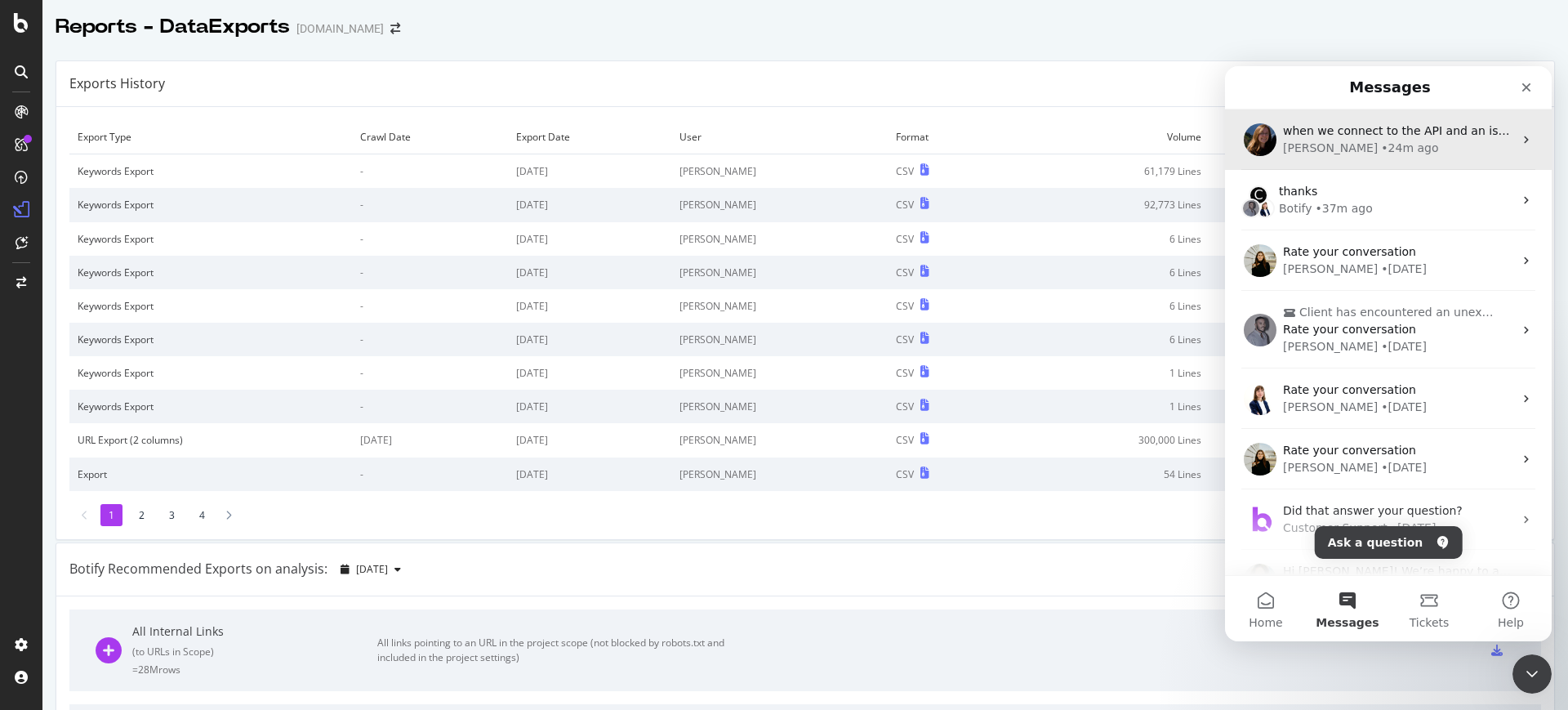
click at [1336, 159] on div "when we connect to the API and an issue arises: its better for us to terminate …" at bounding box center [1388, 139] width 327 height 60
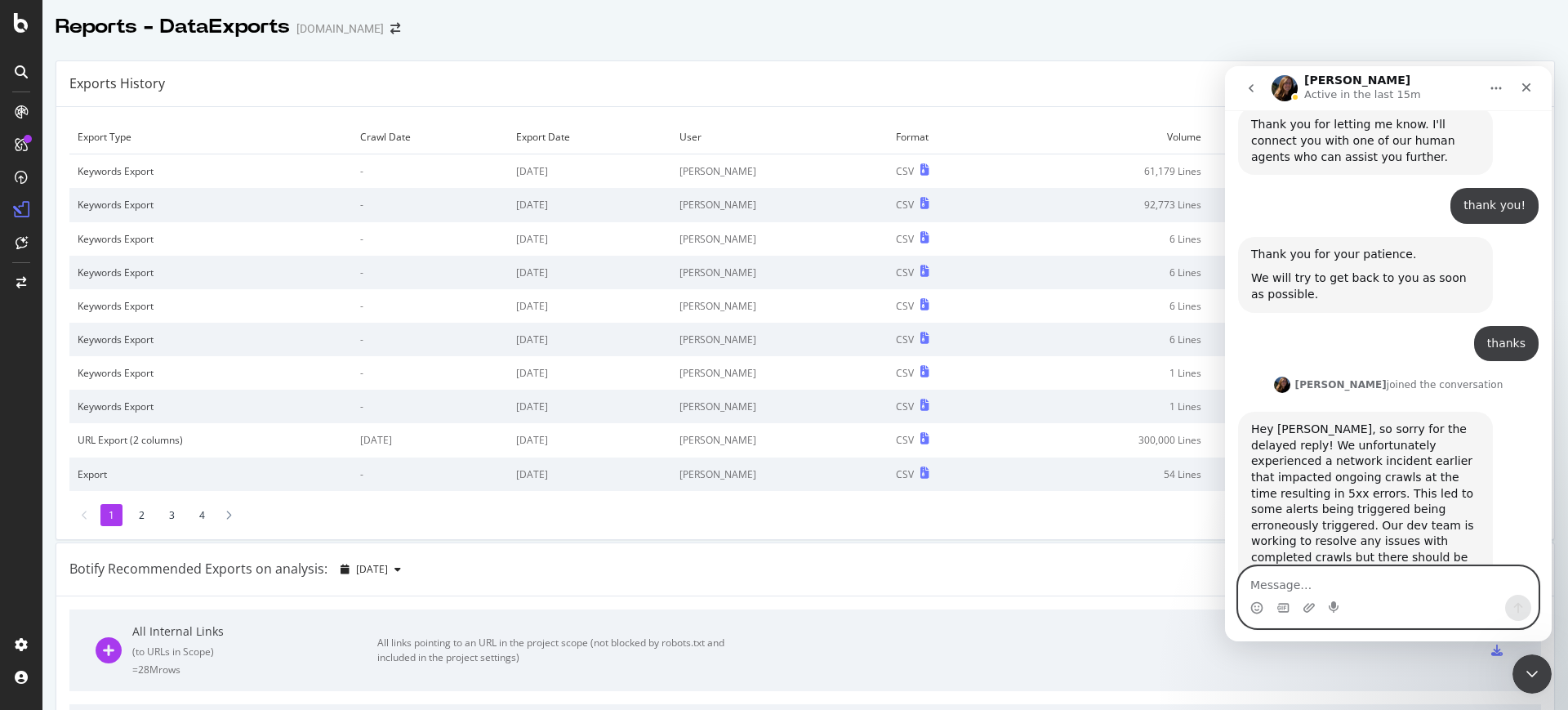
scroll to position [1873, 0]
